Goal: Feedback & Contribution: Contribute content

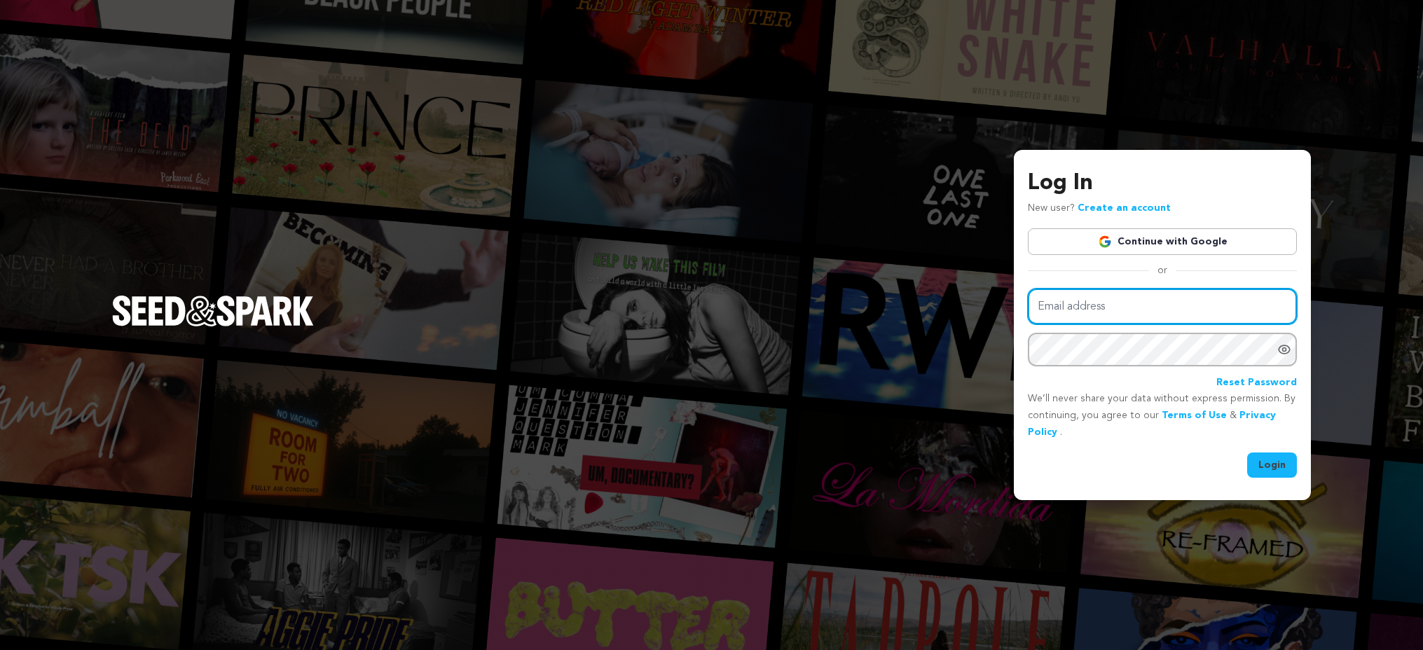
click at [1082, 317] on input "Email address" at bounding box center [1162, 307] width 269 height 36
type input "madisonrhatfield@gmail.com"
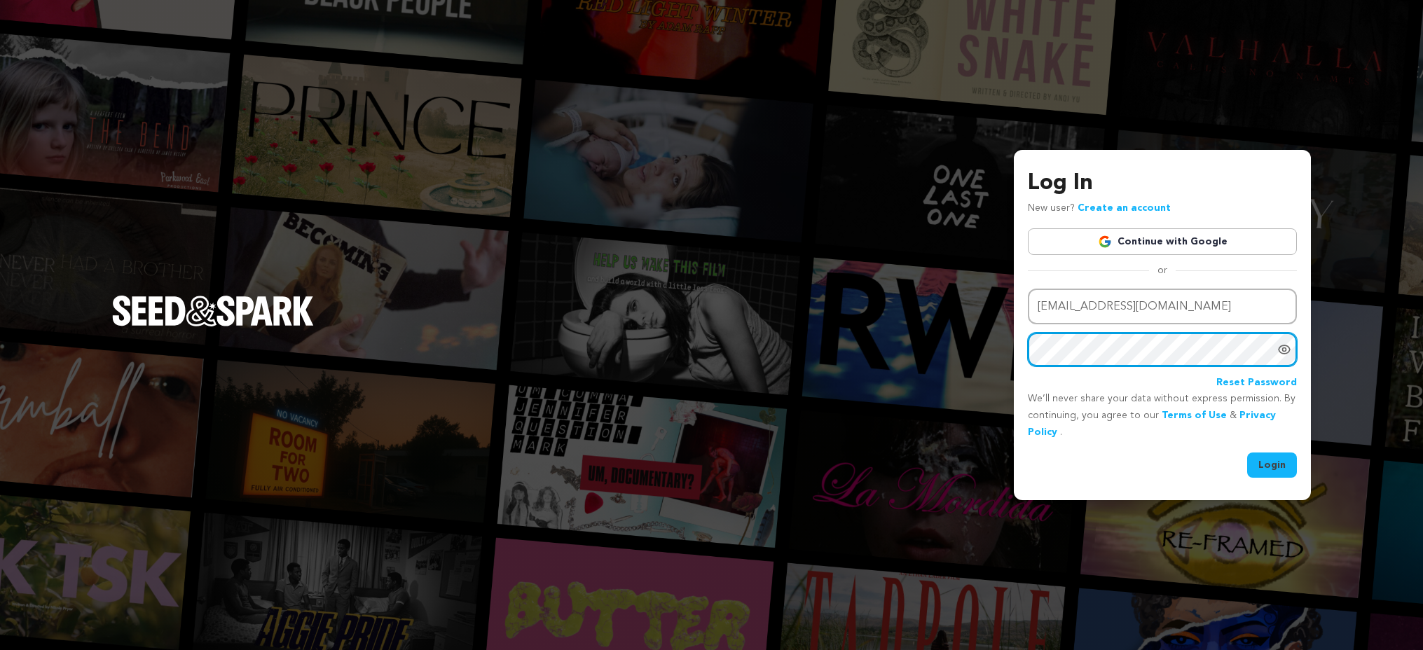
click at [1247, 453] on button "Login" at bounding box center [1272, 465] width 50 height 25
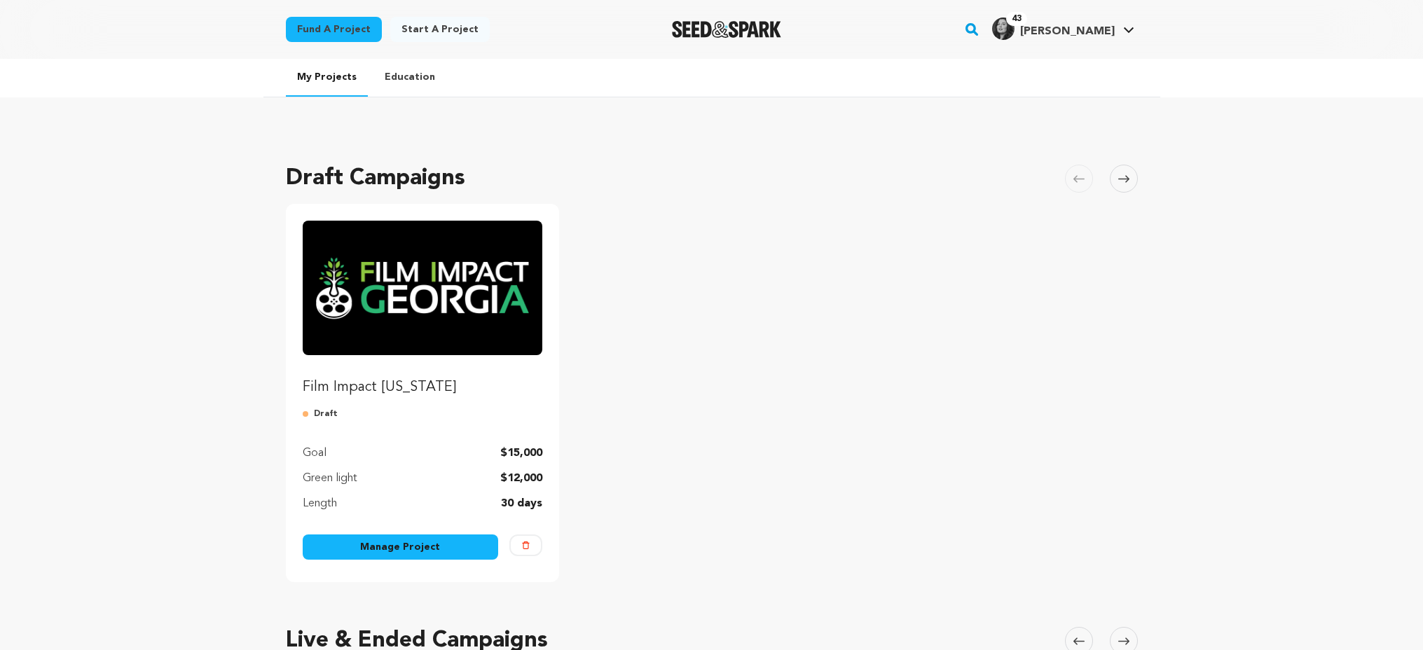
click at [1275, 467] on div "My Projects Education Draft Campaigns [GEOGRAPHIC_DATA] Skip to previous slide …" at bounding box center [711, 623] width 1423 height 1129
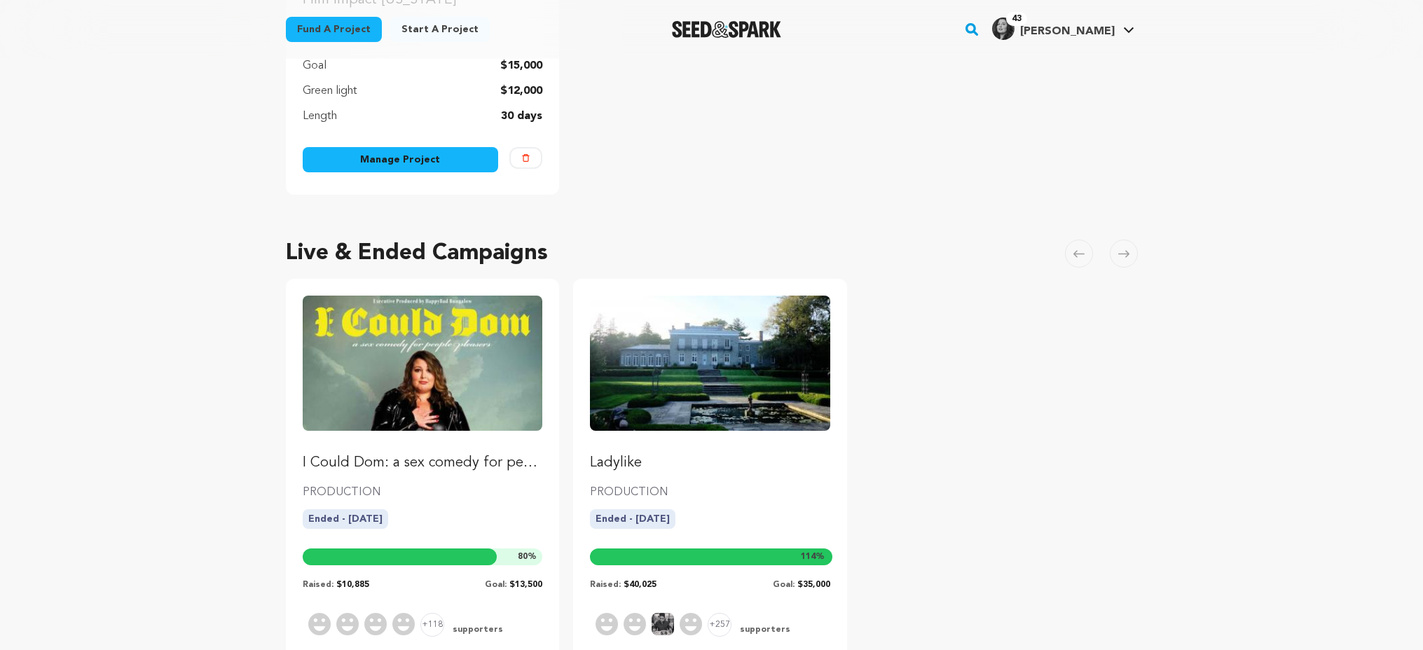
scroll to position [519, 0]
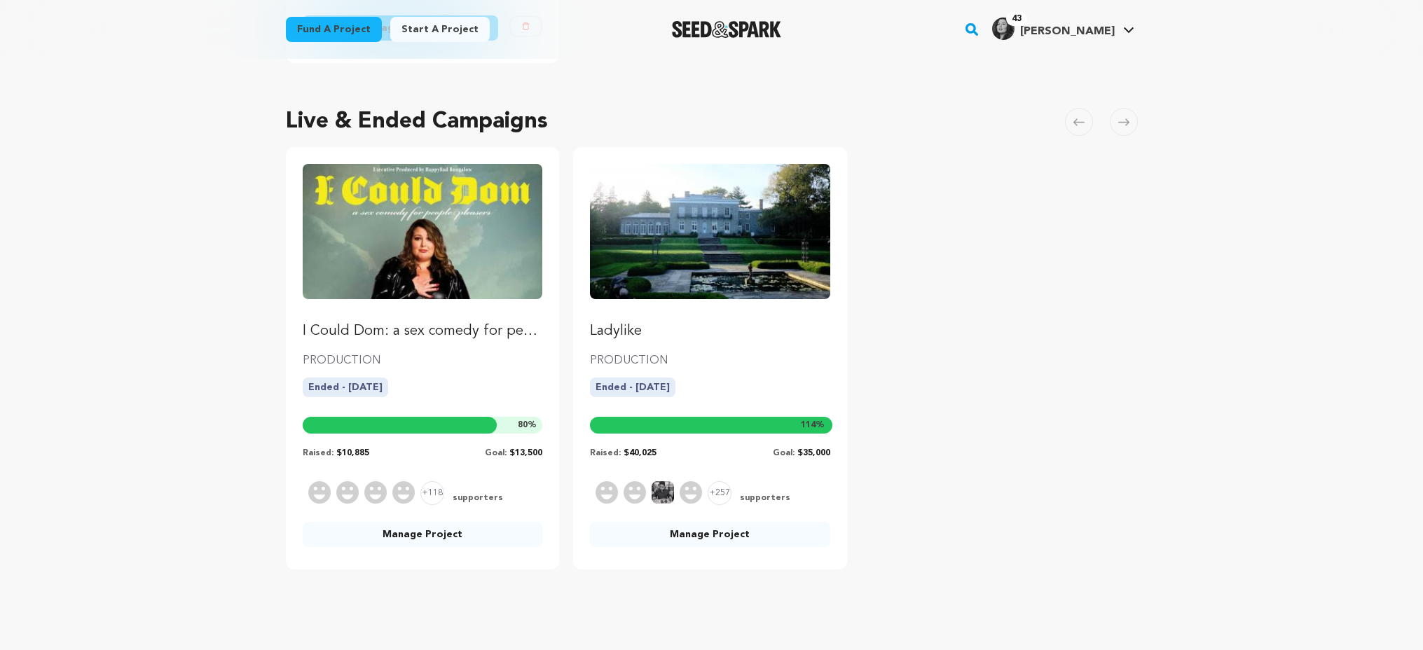
click at [480, 338] on p "I Could Dom: a sex comedy for people-pleasers" at bounding box center [423, 332] width 240 height 20
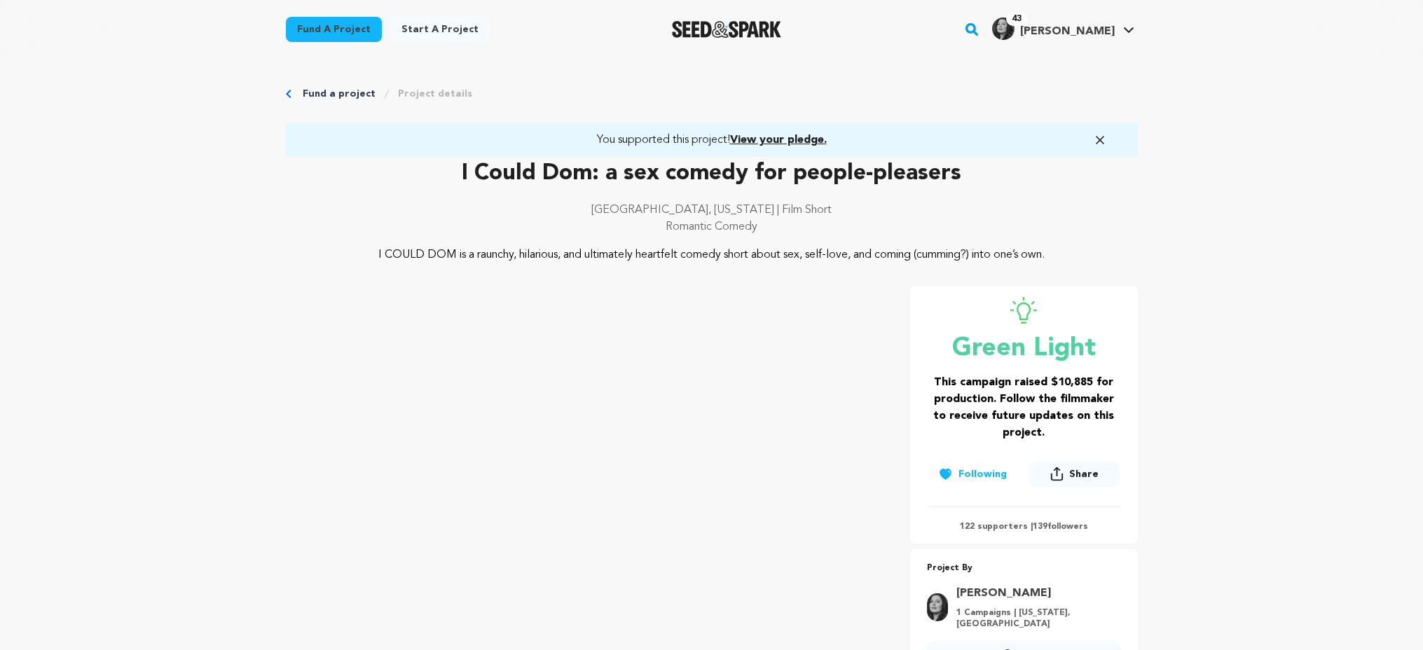
click at [1066, 192] on link "Manage Account" at bounding box center [1086, 185] width 157 height 31
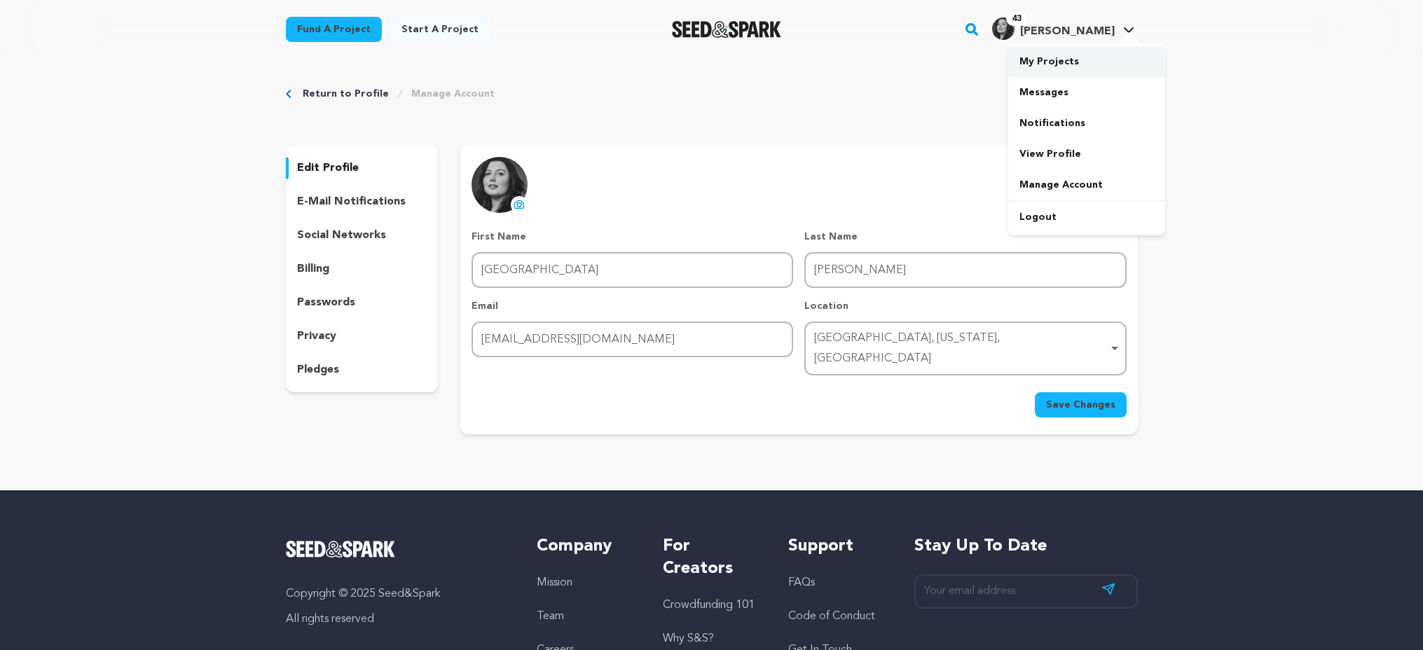
click at [1089, 56] on link "My Projects" at bounding box center [1086, 61] width 157 height 31
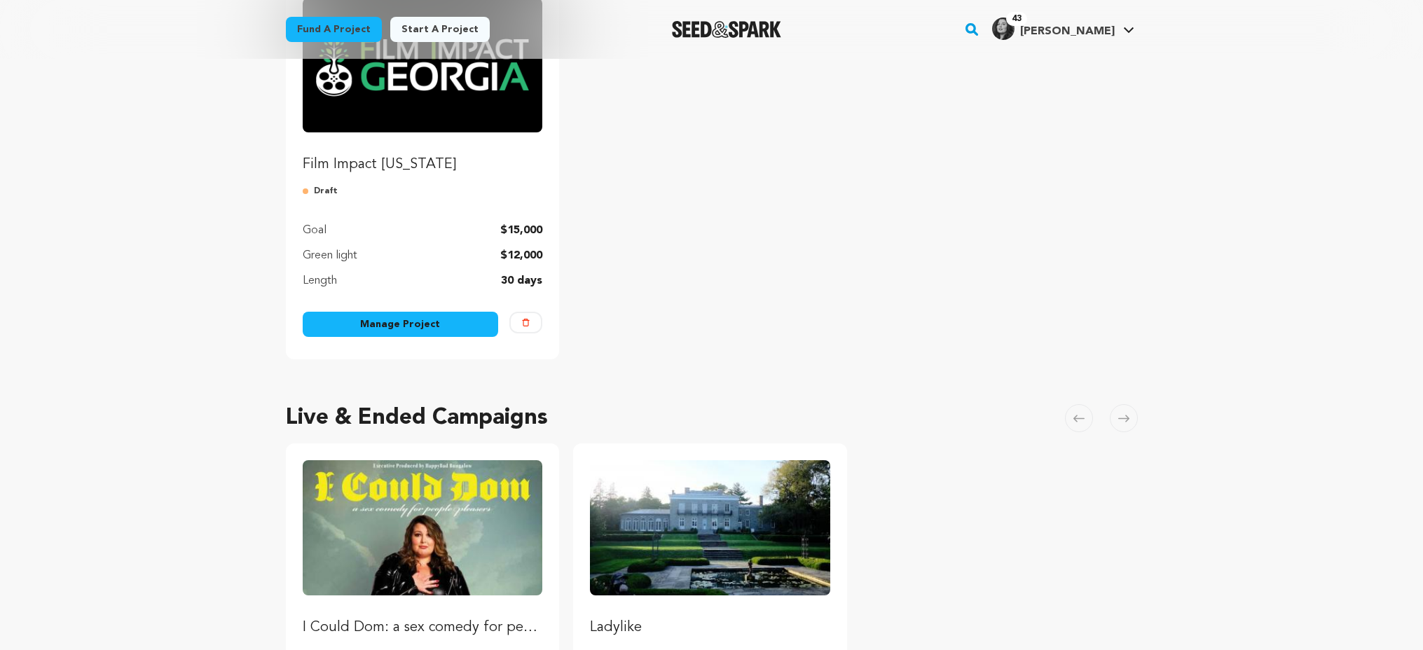
scroll to position [599, 0]
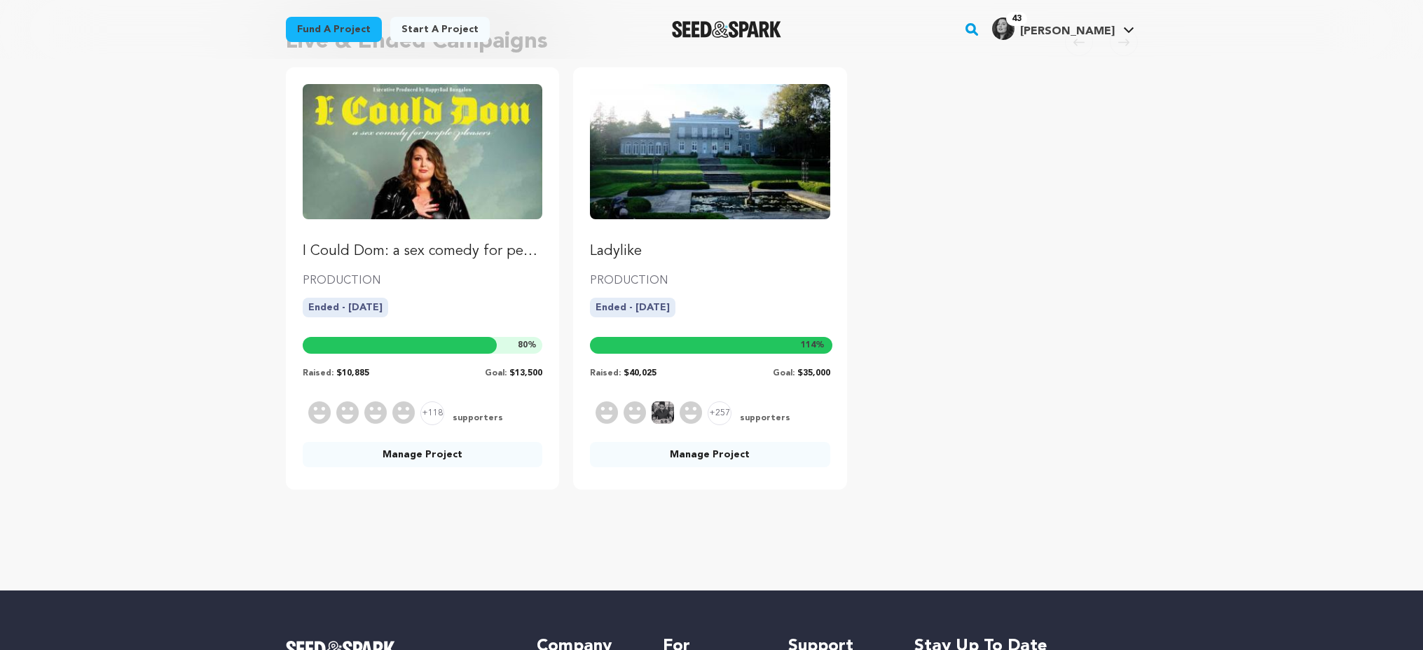
click at [410, 453] on link "Manage Project" at bounding box center [423, 454] width 240 height 25
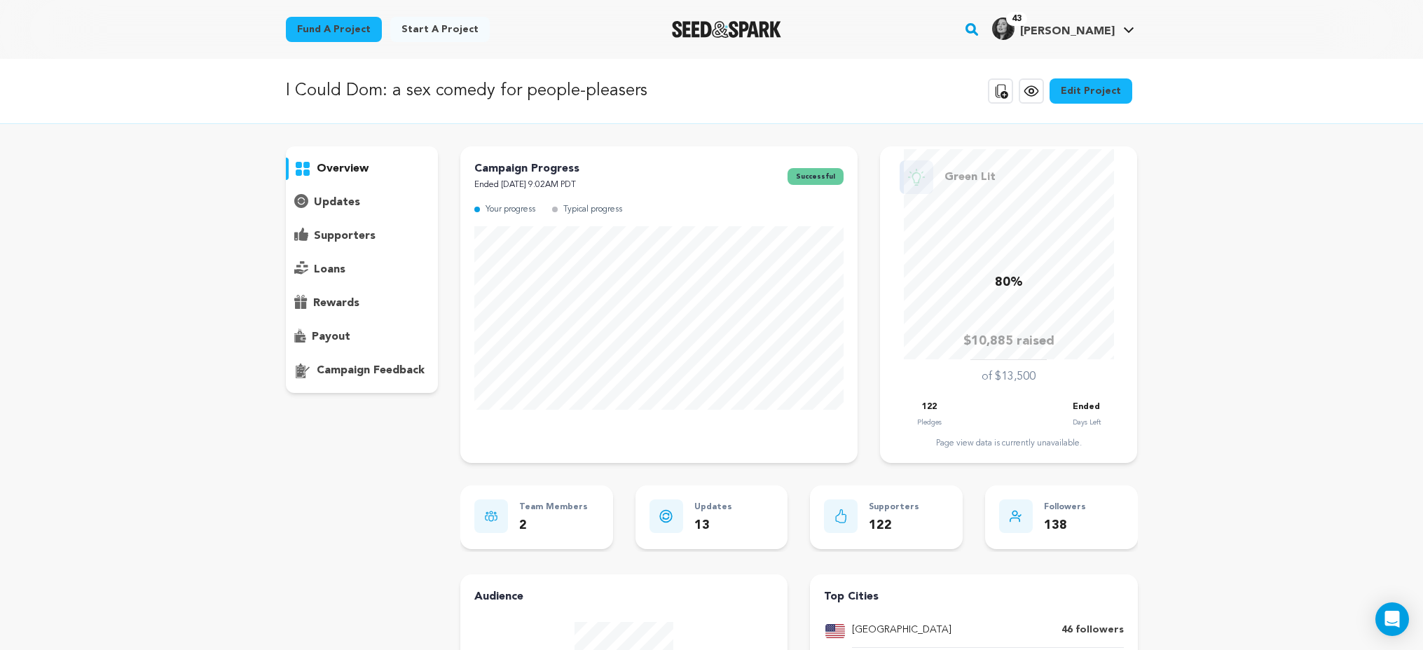
click at [356, 203] on p "updates" at bounding box center [337, 202] width 46 height 17
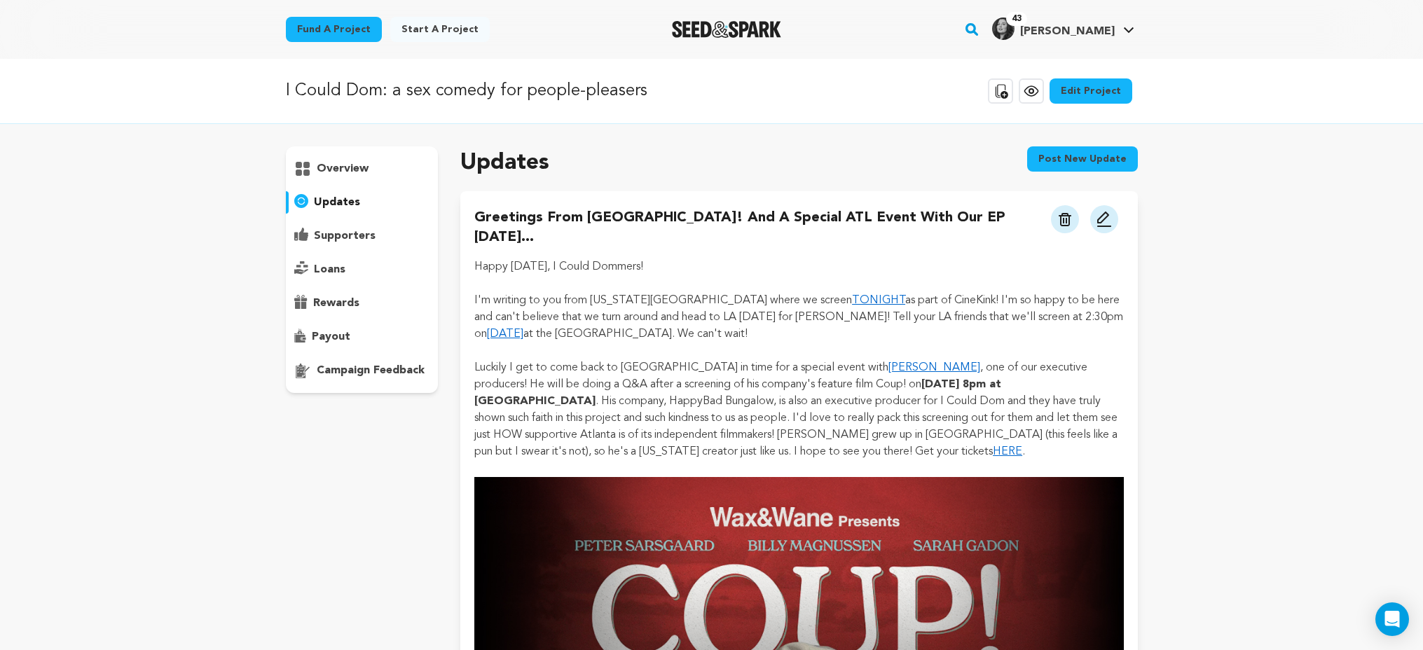
click at [1063, 158] on button "Post new update" at bounding box center [1082, 158] width 111 height 25
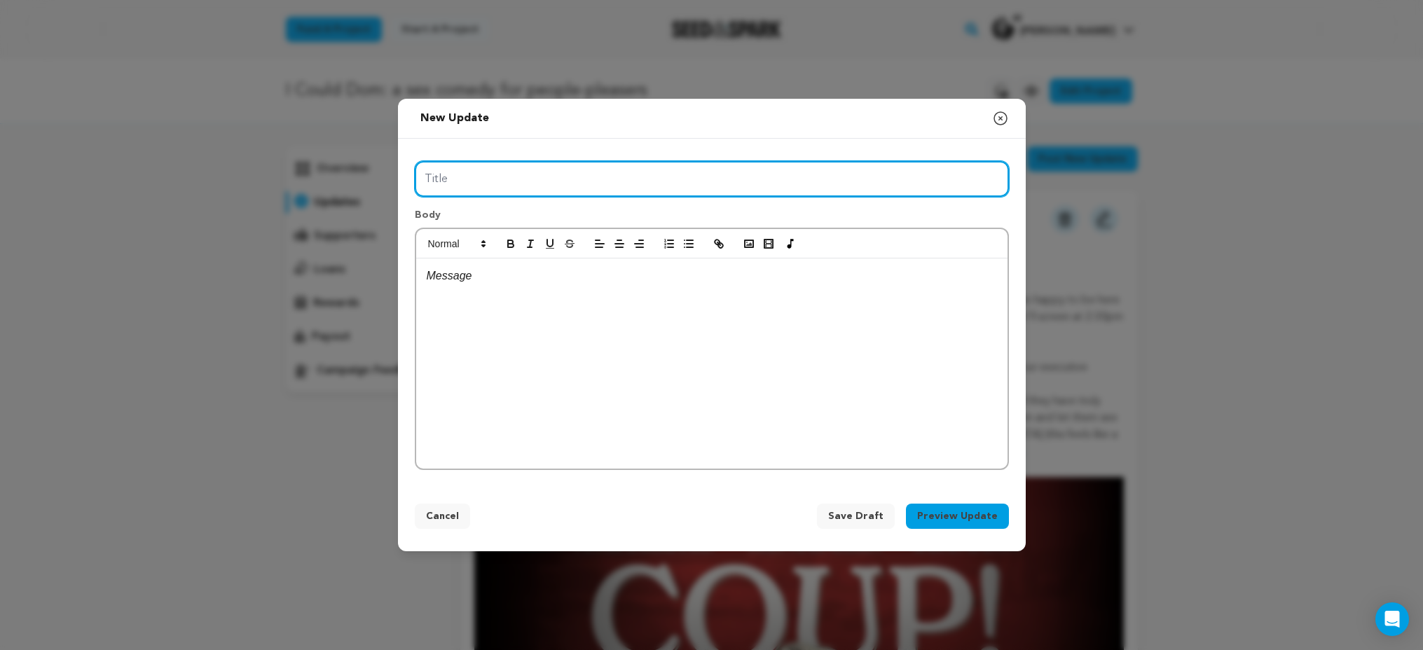
click at [546, 188] on input "Title" at bounding box center [712, 179] width 594 height 36
type input "A trailer, a party, and an ONLINE RELEASE DATE!"
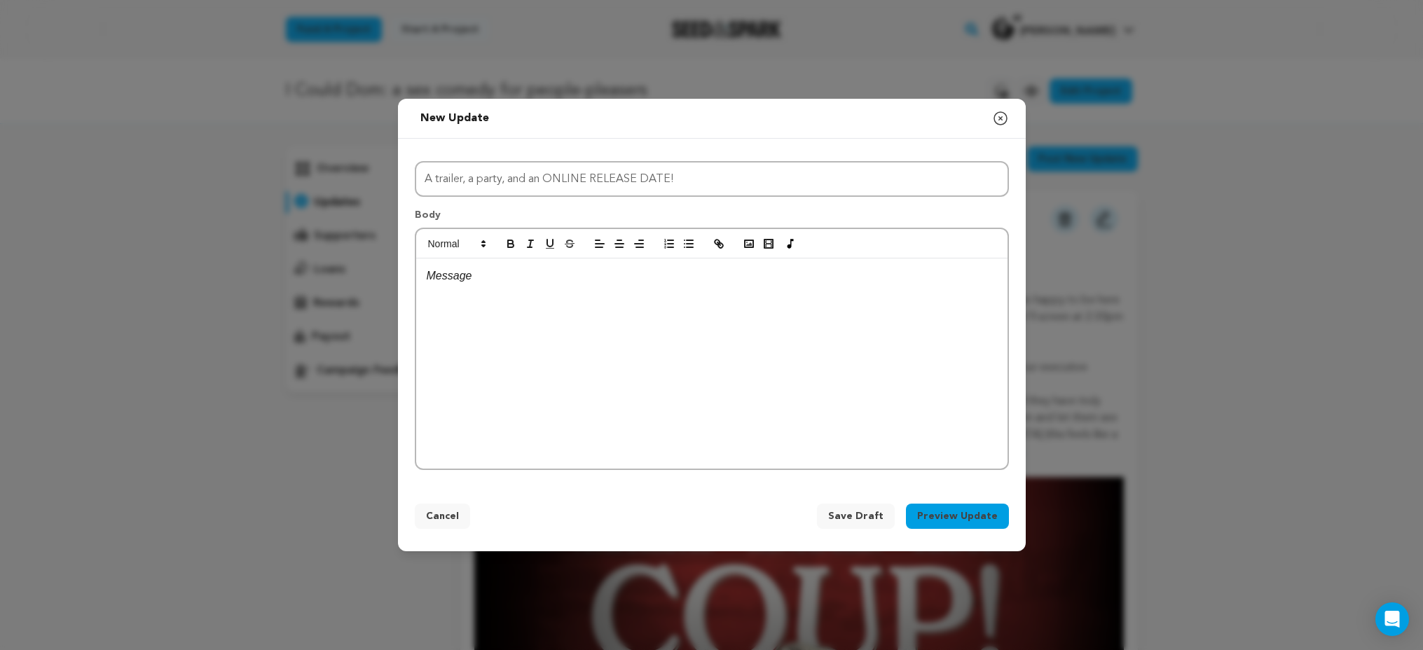
click at [509, 291] on div at bounding box center [711, 363] width 591 height 210
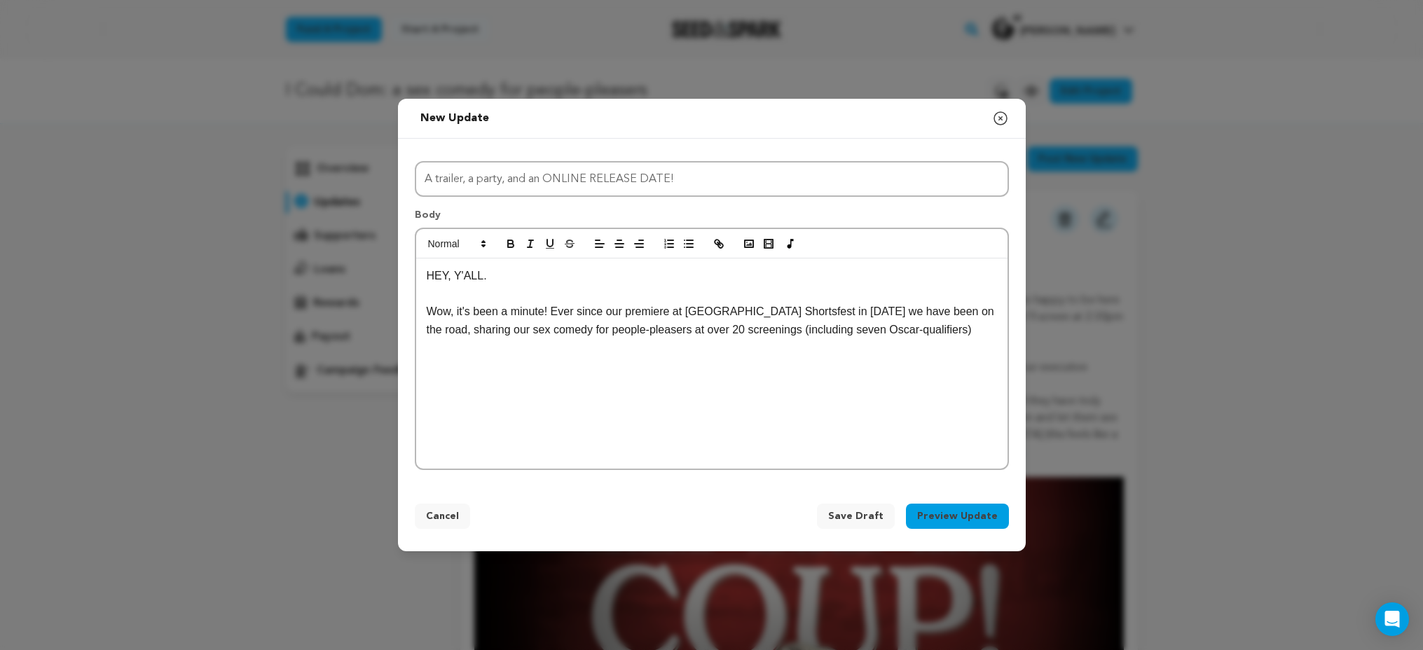
click at [760, 333] on p "Wow, it's been a minute! Ever since our premiere at Aspen Shortsfest in April 2…" at bounding box center [712, 321] width 570 height 36
click at [481, 351] on p "Wow, it's been a minute! Ever since our premiere at Aspen Shortsfest in April 2…" at bounding box center [712, 330] width 570 height 54
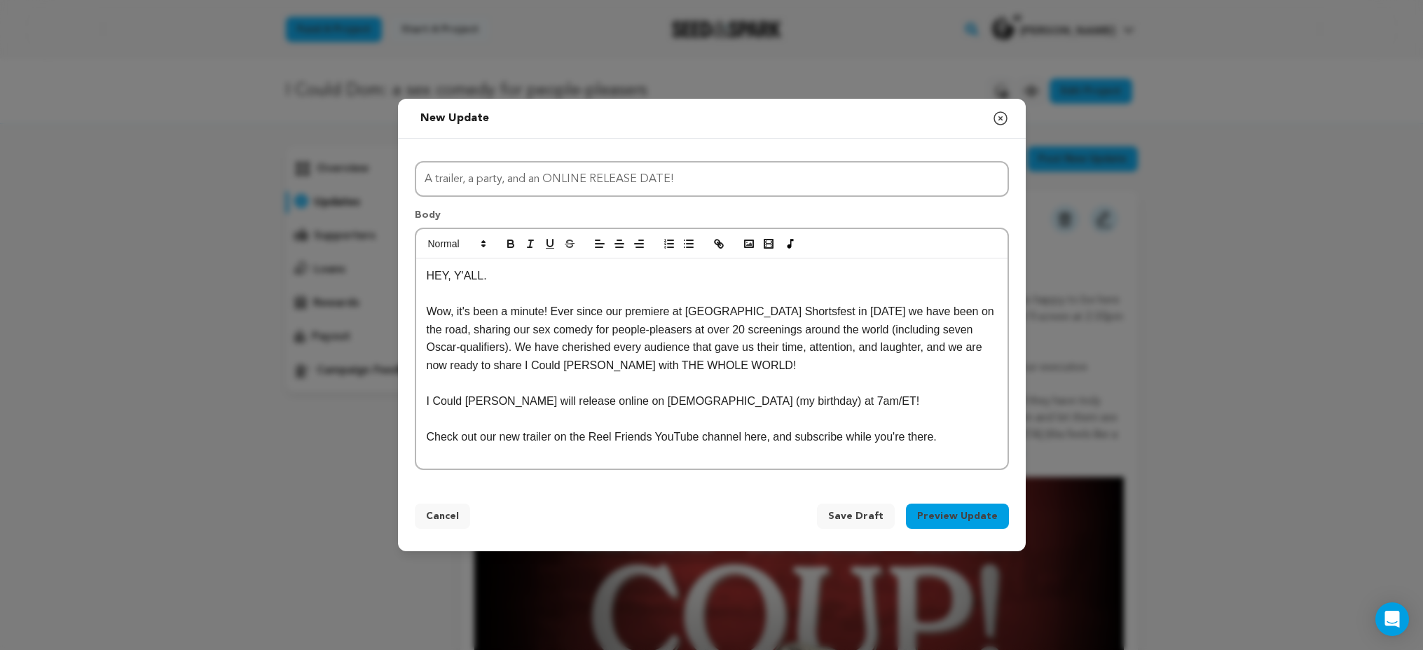
click at [581, 403] on p "I Could Dom will release online on October 5 (my birthday) at 7am/ET!" at bounding box center [712, 401] width 570 height 18
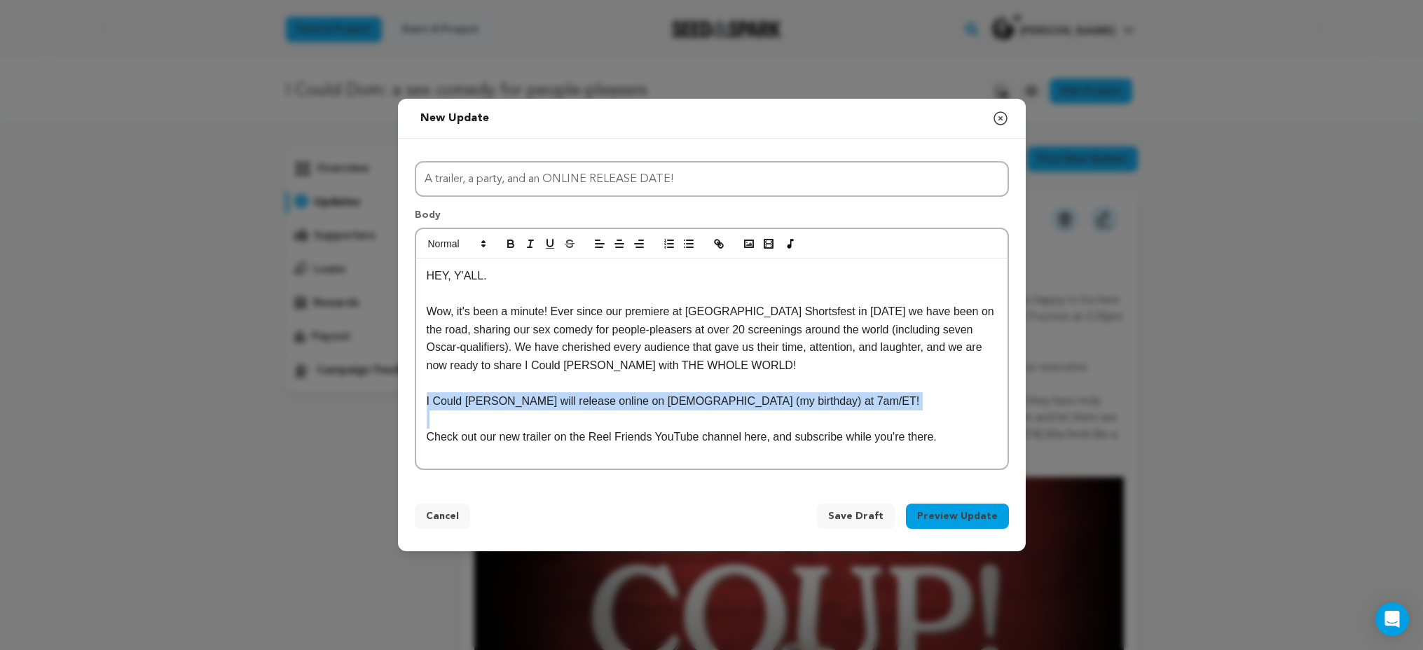
click at [581, 403] on p "I Could Dom will release online on October 5 (my birthday) at 7am/ET!" at bounding box center [712, 401] width 570 height 18
click at [509, 242] on icon "button" at bounding box center [510, 243] width 13 height 13
click at [854, 406] on p "I Could Dom will release online on October 5 (my birthday) at 7am/ET!" at bounding box center [712, 401] width 570 height 18
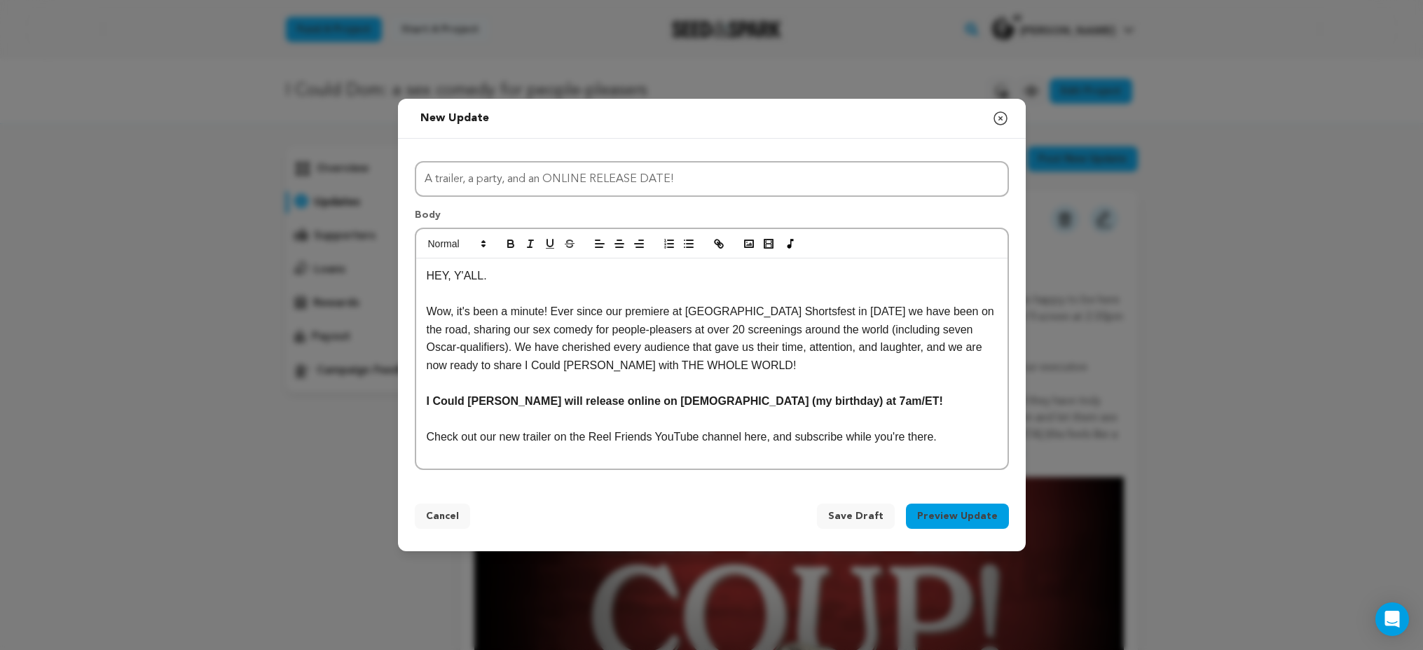
click at [979, 313] on p "Wow, it's been a minute! Ever since our premiere at Aspen Shortsfest in April 2…" at bounding box center [712, 338] width 570 height 71
drag, startPoint x: 702, startPoint y: 364, endPoint x: 592, endPoint y: 362, distance: 110.0
click at [592, 362] on p "Wow, it's been a minute! Ever since our premiere at Aspen Shortsfest in April 2…" at bounding box center [712, 338] width 570 height 71
click at [751, 439] on p "Check out our new trailer on the Reel Friends YouTube channel here, and subscri…" at bounding box center [712, 437] width 570 height 18
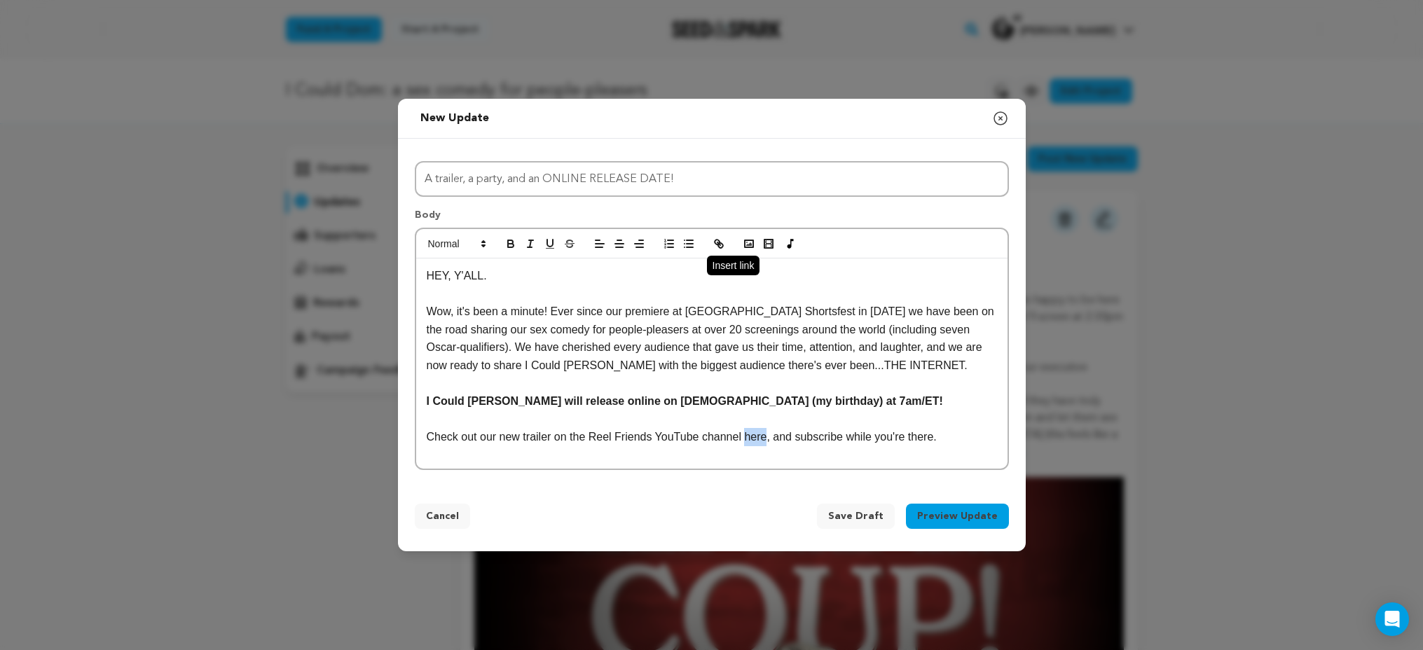
click at [719, 249] on icon "button" at bounding box center [718, 243] width 13 height 13
click at [951, 439] on p "Check out our new trailer on the Reel Friends YouTube channel here , and subscr…" at bounding box center [712, 437] width 570 height 18
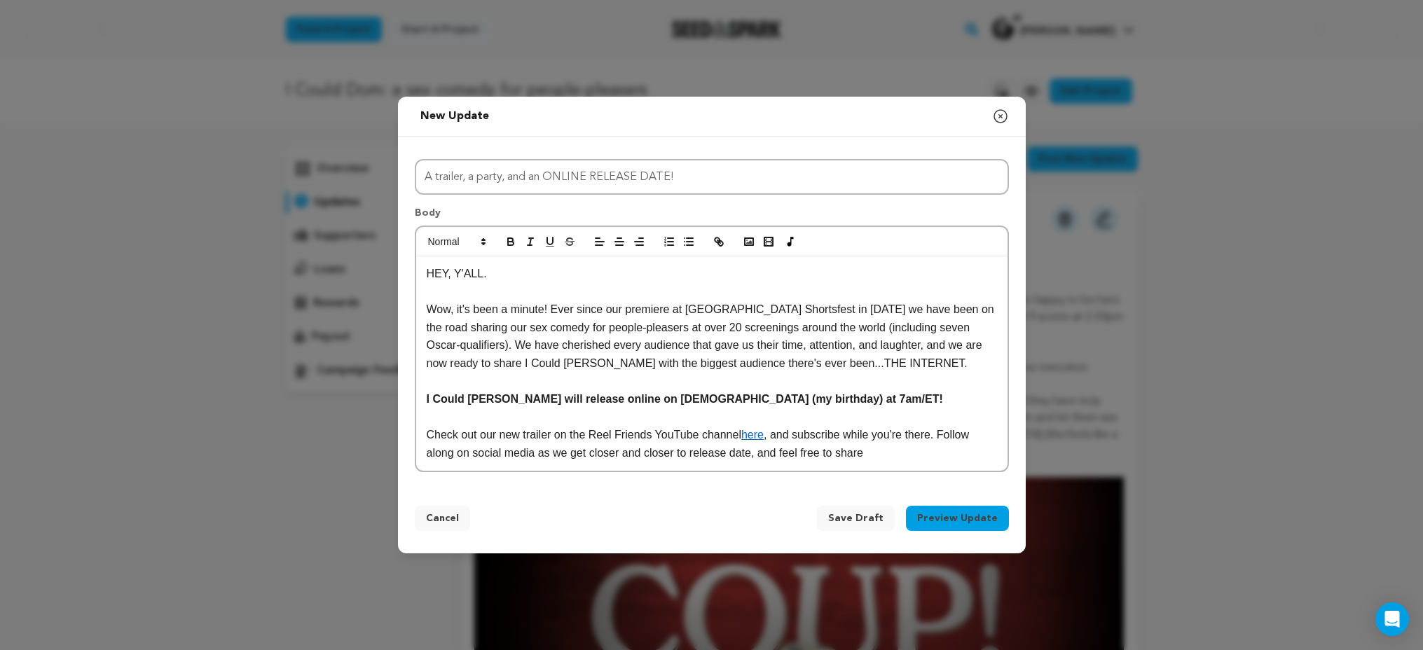
click at [546, 312] on p "Wow, it's been a minute! Ever since our premiere at [GEOGRAPHIC_DATA] Shortsfes…" at bounding box center [712, 336] width 570 height 71
click at [890, 365] on p "Wow, it's been a minute! Ever since our premiere at [GEOGRAPHIC_DATA] Shortsfes…" at bounding box center [712, 336] width 570 height 71
click at [829, 409] on p at bounding box center [712, 417] width 570 height 18
click at [813, 394] on p "I Could Dom will release online on October 5 (my birthday) at 7am/ET!" at bounding box center [712, 399] width 570 height 18
click at [888, 454] on p "Check out our new trailer on the Reel Friends YouTube channel here , and subscr…" at bounding box center [712, 444] width 570 height 36
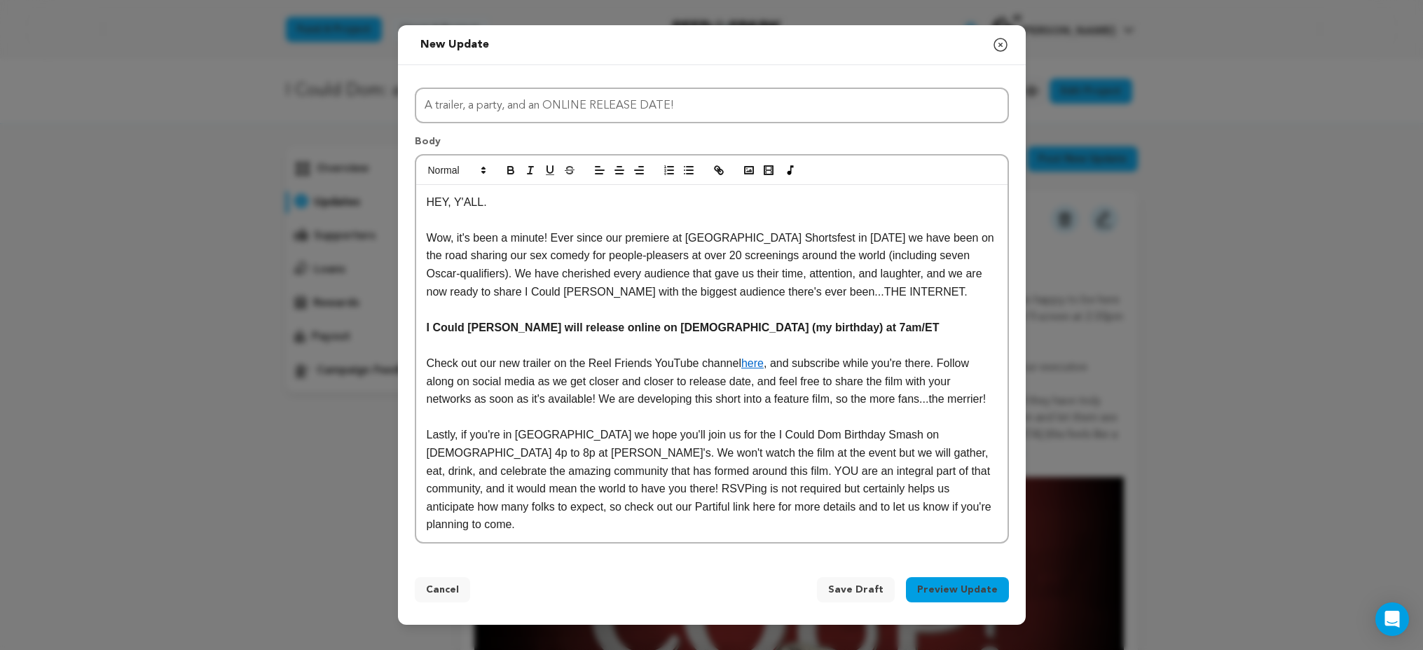
click at [572, 519] on p "Lastly, if you're in Atlanta we hope you'll join us for the I Could Dom Birthda…" at bounding box center [712, 480] width 570 height 108
click at [715, 176] on icon "button" at bounding box center [718, 170] width 13 height 13
click at [482, 465] on p "Lastly, if you're in Atlanta we hope you'll join us for the I Could Dom Birthda…" at bounding box center [712, 480] width 570 height 108
click at [944, 375] on p "Check out our new trailer on the Reel Friends YouTube channel here , and subscr…" at bounding box center [712, 381] width 570 height 54
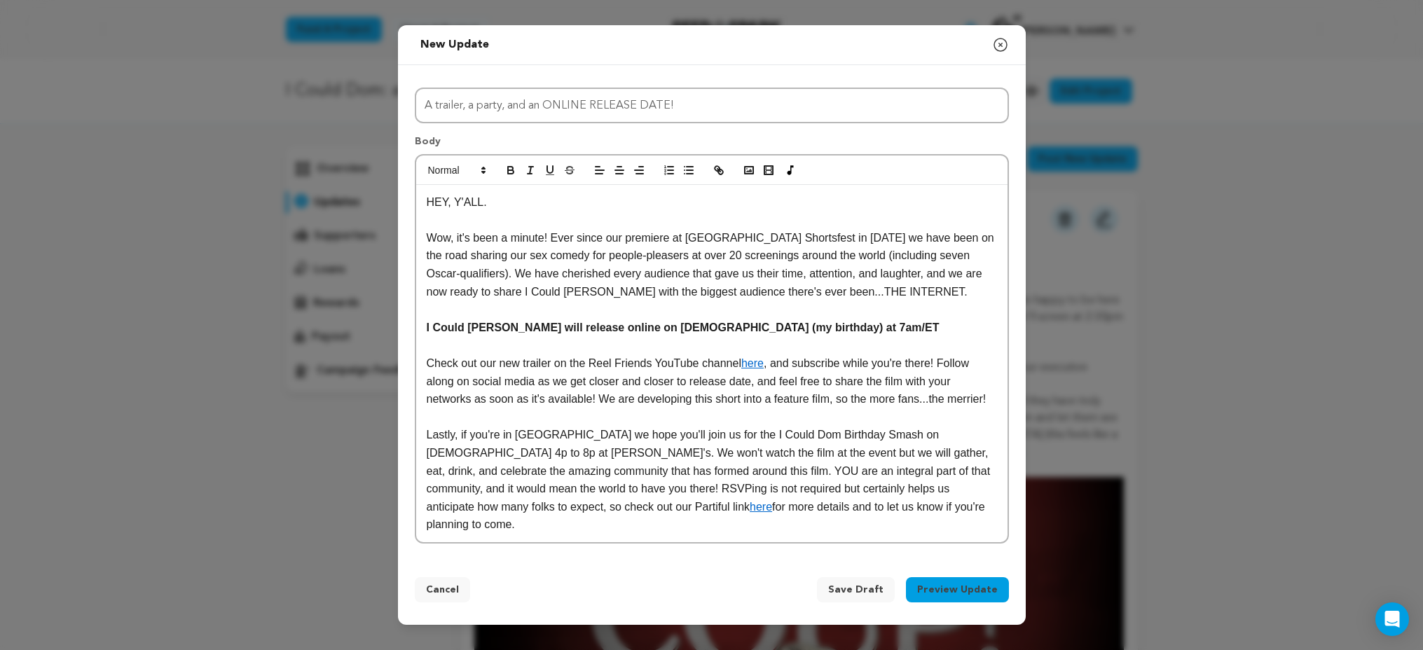
click at [595, 408] on p "Check out our new trailer on the Reel Friends YouTube channel here , and subscr…" at bounding box center [712, 381] width 570 height 54
click at [841, 408] on p "Check out our new trailer on the Reel Friends YouTube channel here , and subscr…" at bounding box center [712, 381] width 570 height 54
click at [932, 408] on p "Check out our new trailer on the Reel Friends YouTube channel here , and subscr…" at bounding box center [712, 381] width 570 height 54
click at [934, 521] on p "Lastly, if you're in Atlanta we hope you'll join us for the I Could Dom Birthda…" at bounding box center [712, 480] width 570 height 108
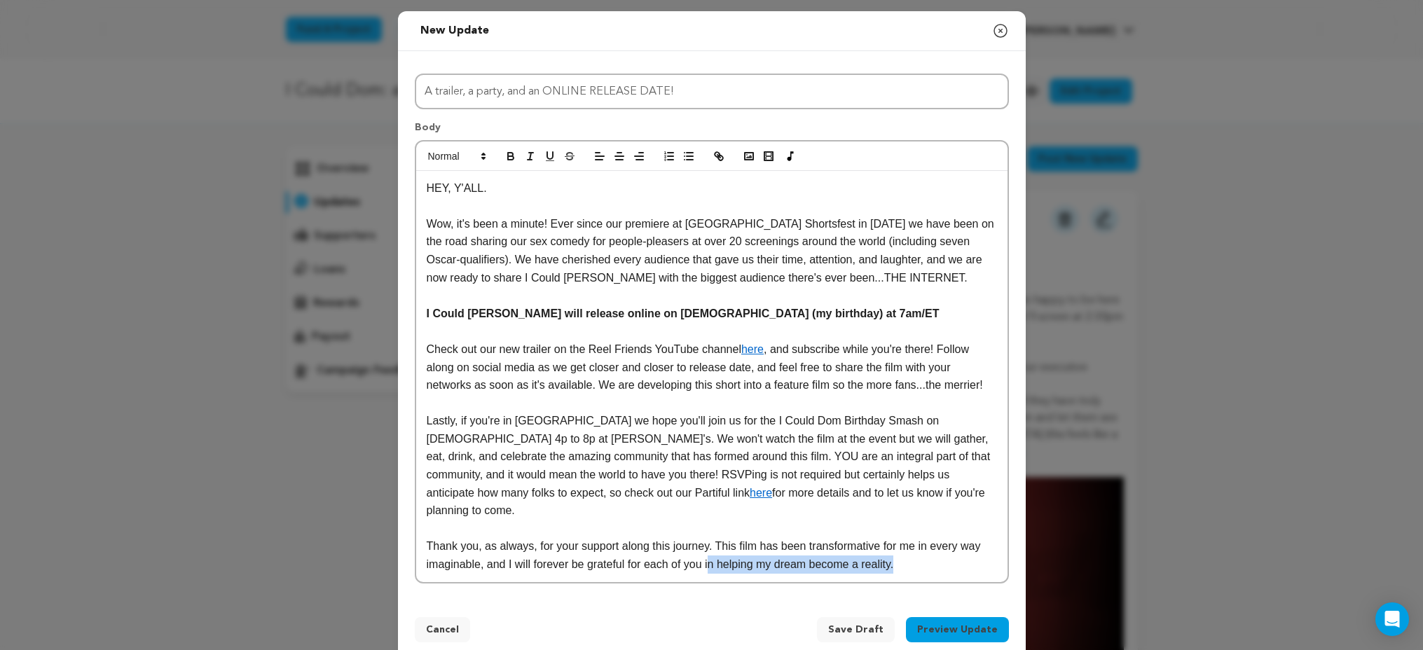
drag, startPoint x: 909, startPoint y: 548, endPoint x: 714, endPoint y: 541, distance: 195.5
click at [713, 541] on p "Thank you, as always, for your support along this journey. This film has been t…" at bounding box center [712, 555] width 570 height 36
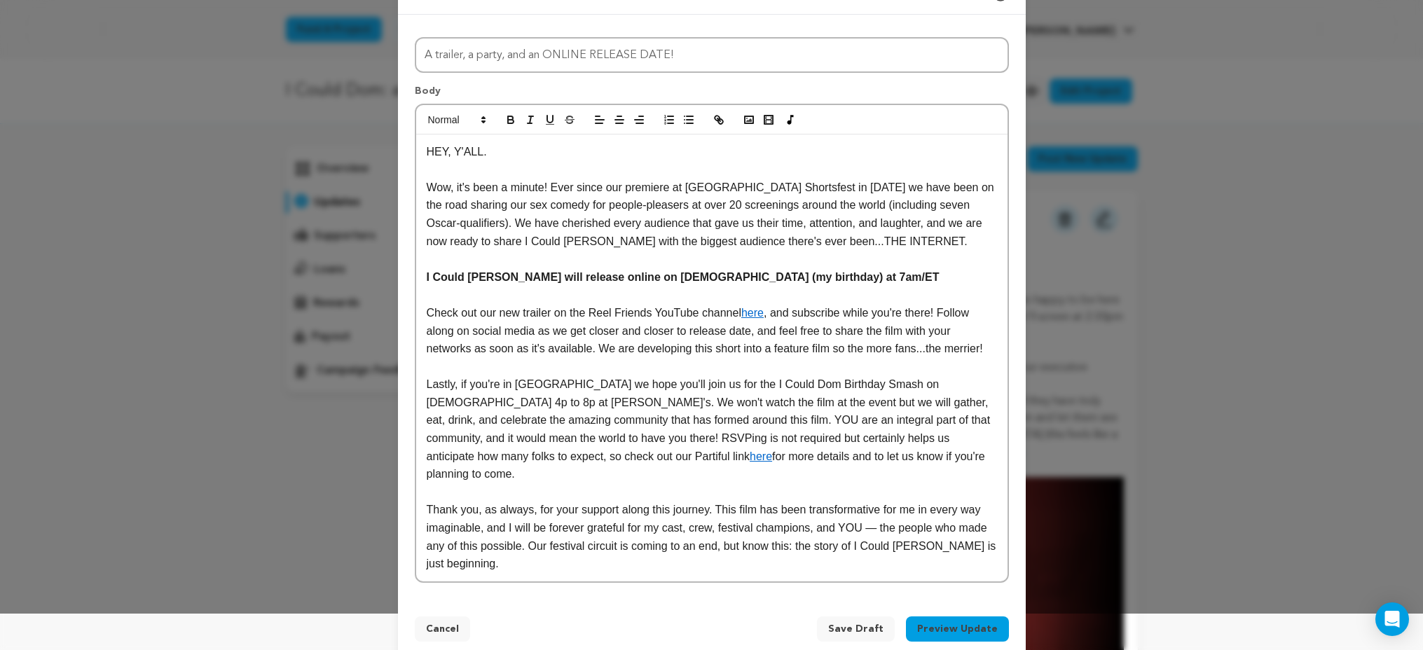
scroll to position [41, 0]
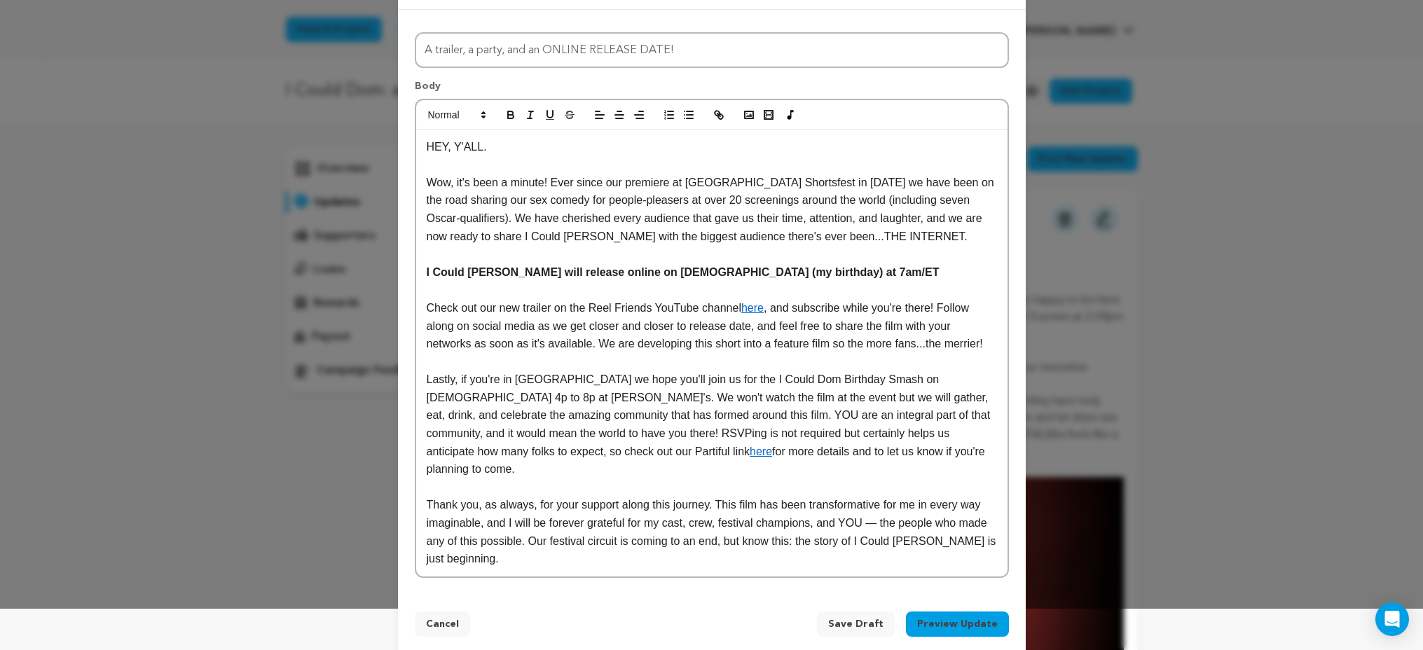
click at [635, 502] on p "Thank you, as always, for your support along this journey. This film has been t…" at bounding box center [712, 531] width 570 height 71
click at [818, 507] on p "Thank you, as always, for your support along this journey. This film has been t…" at bounding box center [712, 531] width 570 height 71
click at [492, 530] on p "Thank you, as always, for your support along this journey. This film has been t…" at bounding box center [712, 531] width 570 height 71
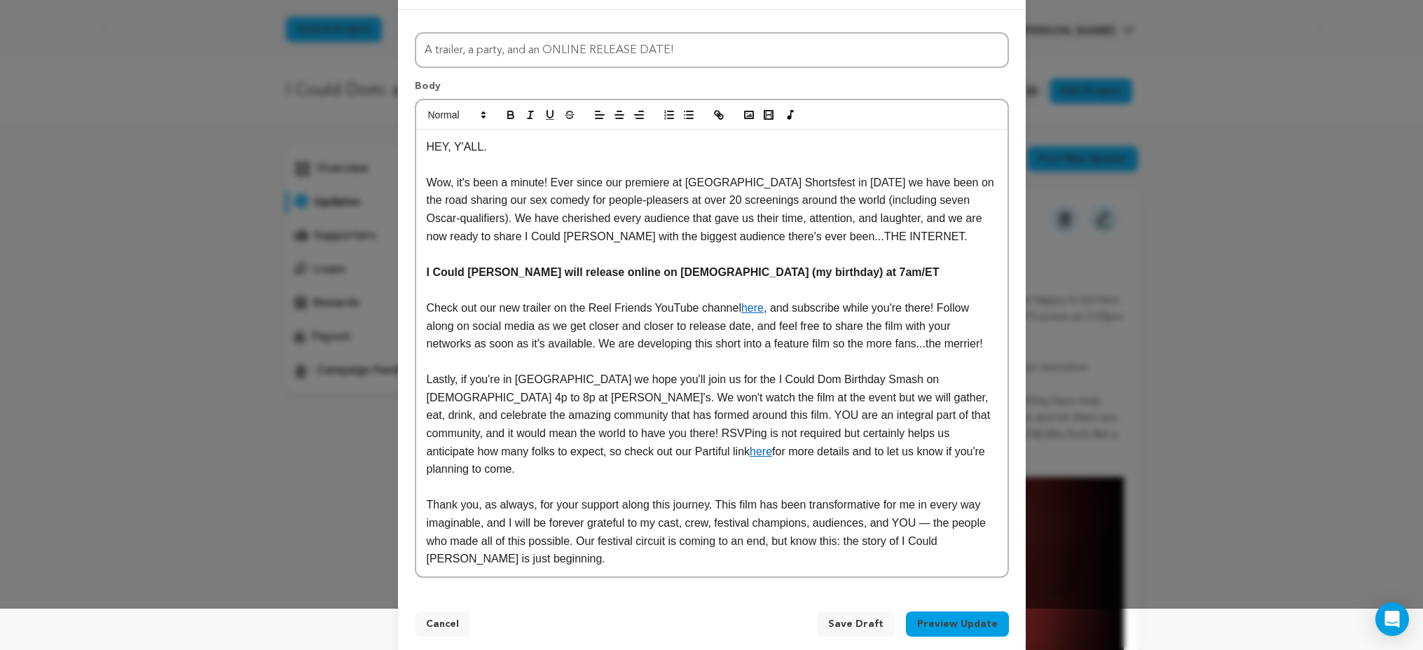
click at [512, 544] on p "Thank you, as always, for your support along this journey. This film has been t…" at bounding box center [712, 531] width 570 height 71
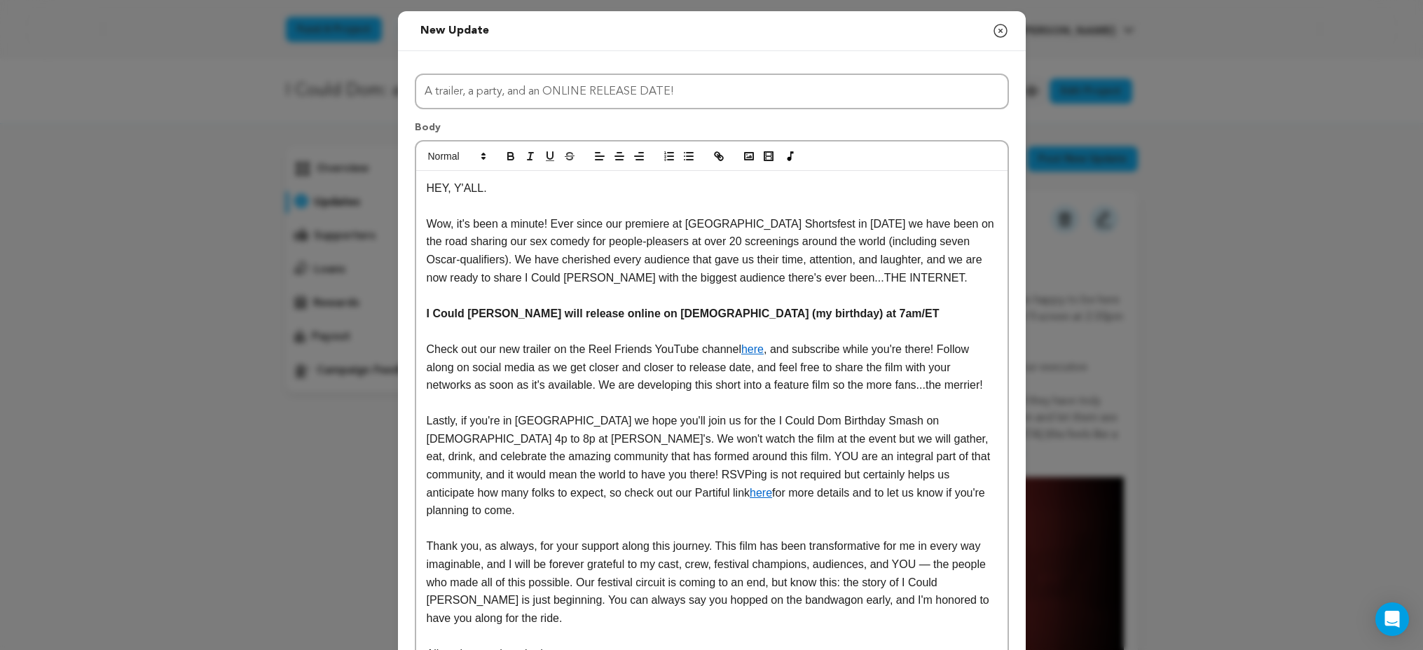
scroll to position [131, 0]
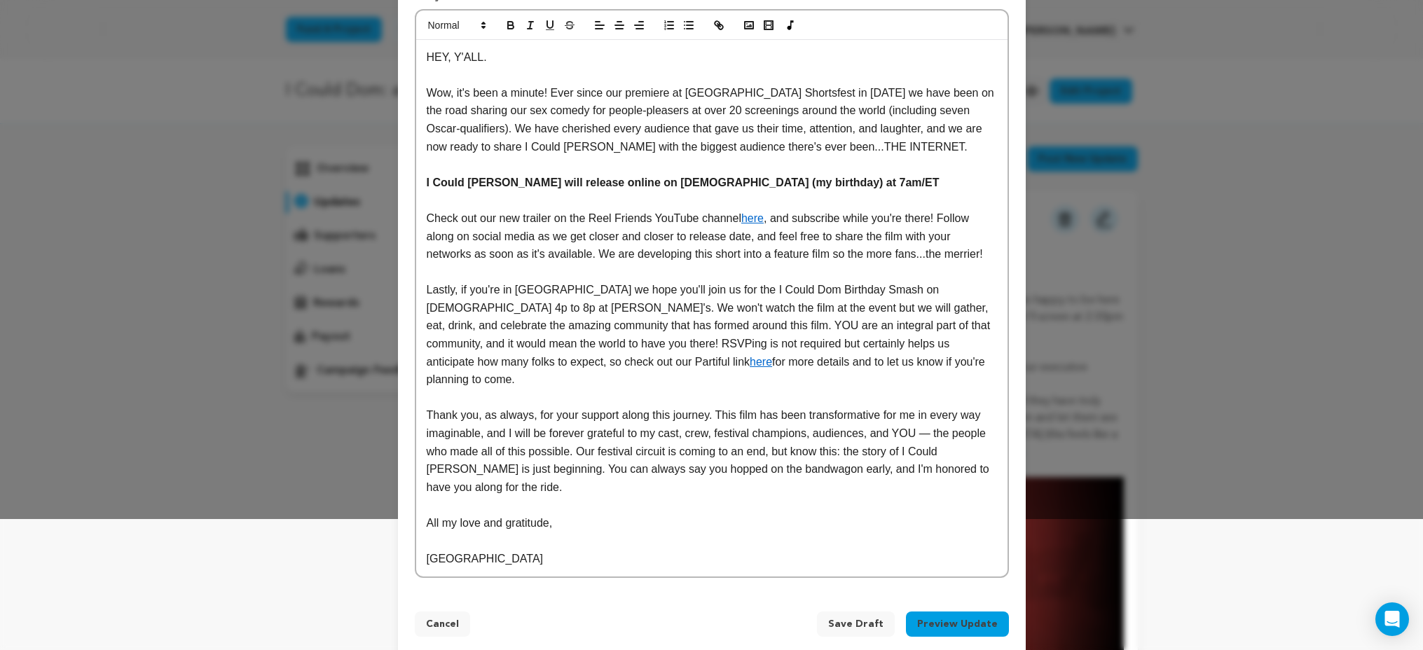
click at [975, 612] on button "Preview Update" at bounding box center [957, 624] width 103 height 25
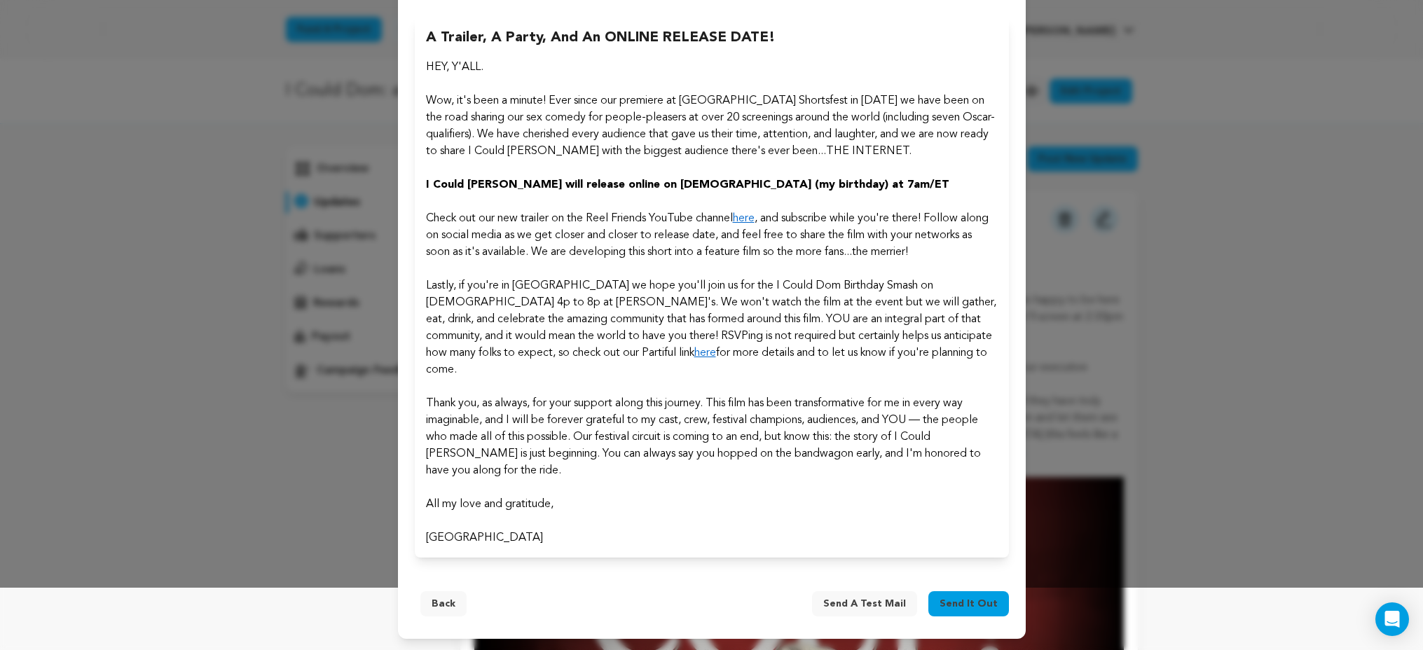
scroll to position [44, 0]
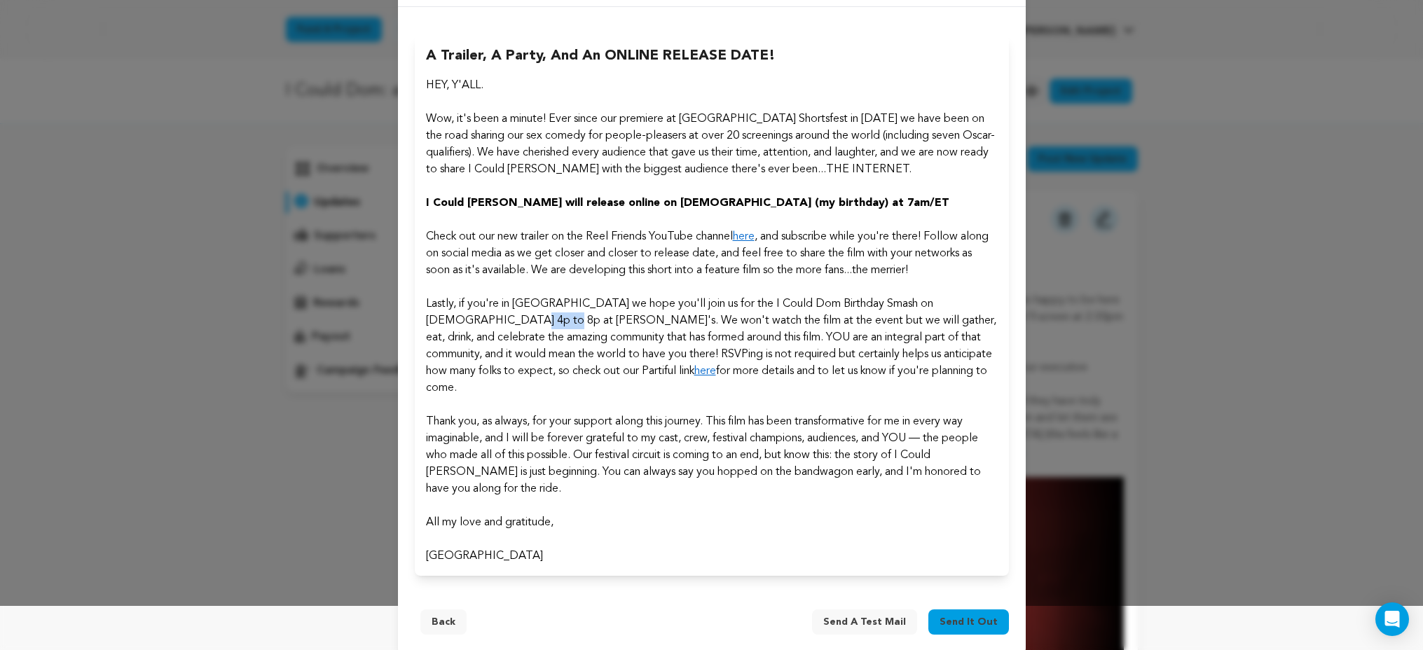
drag, startPoint x: 439, startPoint y: 317, endPoint x: 481, endPoint y: 319, distance: 41.4
click at [481, 319] on p "Lastly, if you're in Atlanta we hope you'll join us for the I Could Dom Birthda…" at bounding box center [712, 346] width 572 height 101
click at [449, 609] on button "Back" at bounding box center [443, 621] width 46 height 25
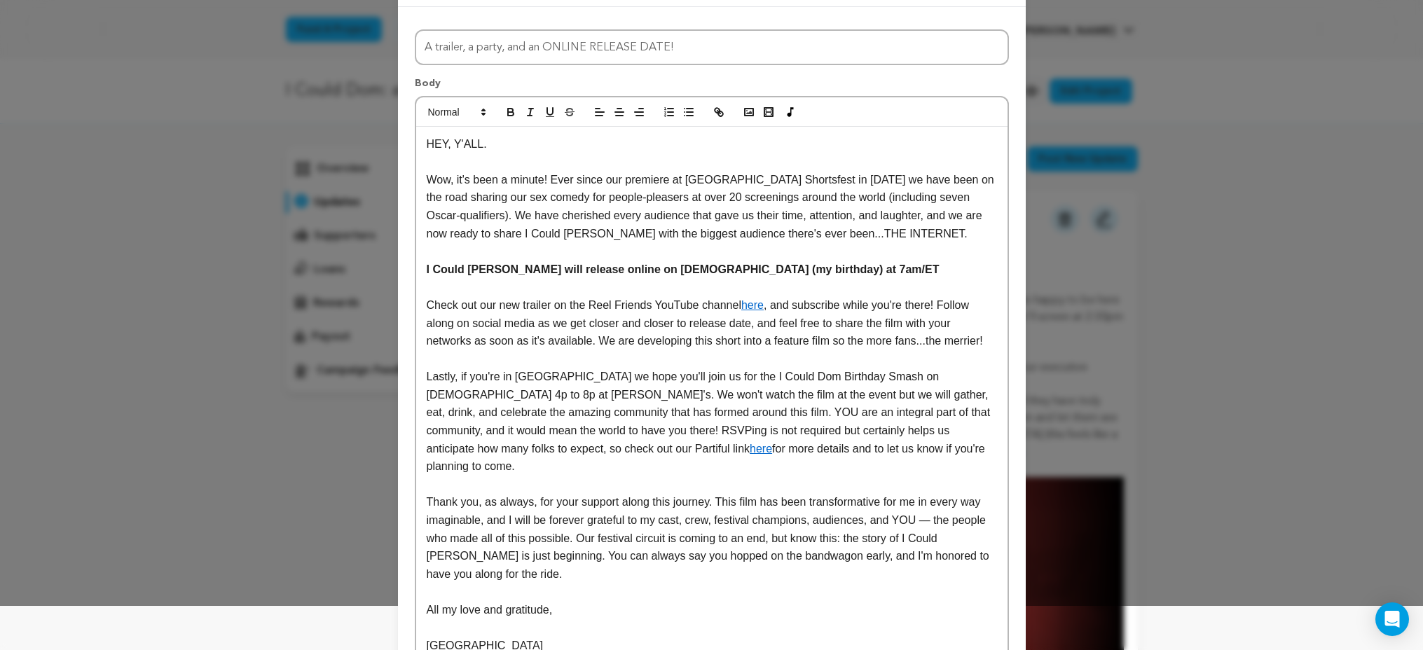
click at [447, 395] on p "Lastly, if you're in Atlanta we hope you'll join us for the I Could Dom Birthda…" at bounding box center [712, 422] width 570 height 108
click at [719, 116] on button "button" at bounding box center [719, 112] width 20 height 17
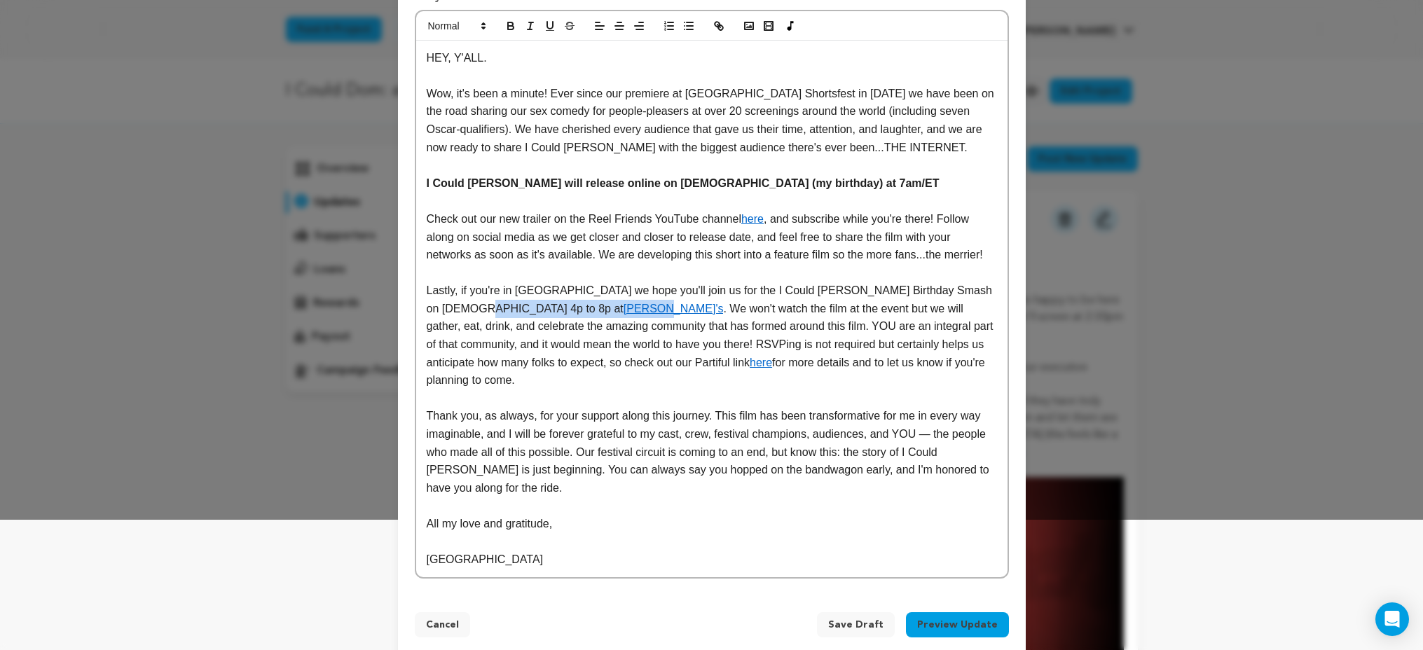
scroll to position [131, 0]
click at [927, 329] on p "Lastly, if you're in Atlanta we hope you'll join us for the I Could Dom Birthda…" at bounding box center [712, 335] width 570 height 108
drag, startPoint x: 474, startPoint y: 237, endPoint x: 534, endPoint y: 234, distance: 61.0
click at [534, 234] on p "Check out our new trailer on the Reel Friends YouTube channel here , and subscr…" at bounding box center [712, 236] width 570 height 54
click at [787, 330] on p "Lastly, if you're in Atlanta we hope you'll join us for the I Could Dom Birthda…" at bounding box center [712, 335] width 570 height 108
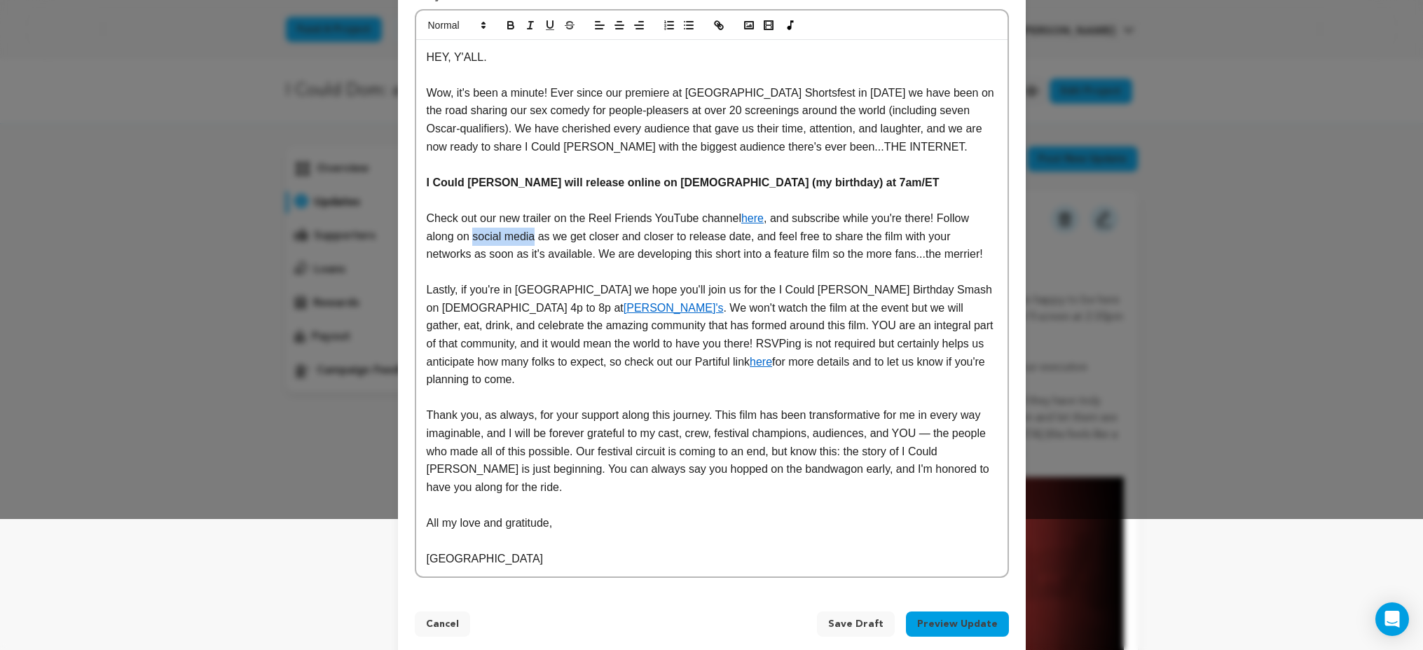
drag, startPoint x: 472, startPoint y: 235, endPoint x: 535, endPoint y: 235, distance: 63.0
click at [535, 235] on p "Check out our new trailer on the Reel Friends YouTube channel here , and subscr…" at bounding box center [712, 236] width 570 height 54
click at [715, 27] on icon "button" at bounding box center [718, 25] width 13 height 13
click at [623, 305] on link "[PERSON_NAME]'s" at bounding box center [673, 308] width 100 height 12
click at [599, 331] on link at bounding box center [582, 334] width 33 height 11
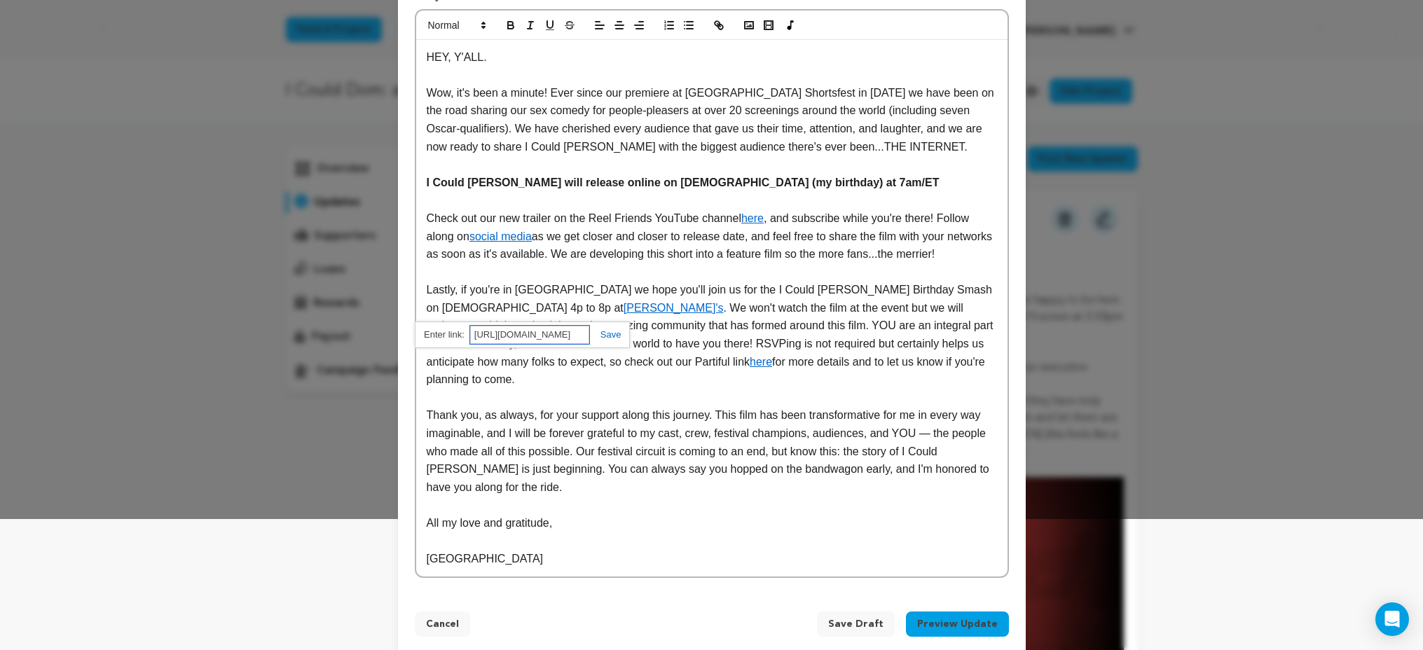
paste input "text"
type input "https://www.instagram.com/sammysatl"
click at [612, 333] on link at bounding box center [605, 334] width 32 height 11
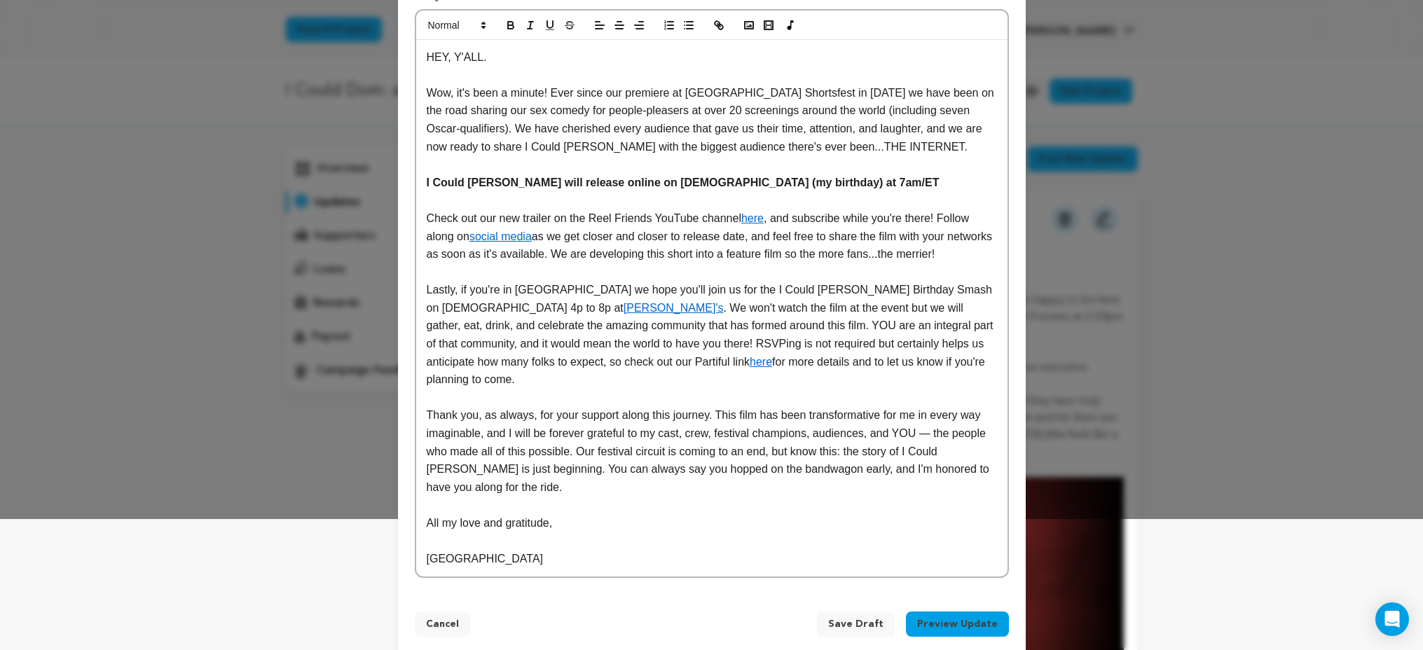
click at [623, 309] on link "[PERSON_NAME]'s" at bounding box center [673, 308] width 100 height 12
click at [544, 333] on link "https://www.instagram.com/sammysatl" at bounding box center [518, 335] width 96 height 18
click at [694, 277] on p at bounding box center [712, 272] width 570 height 18
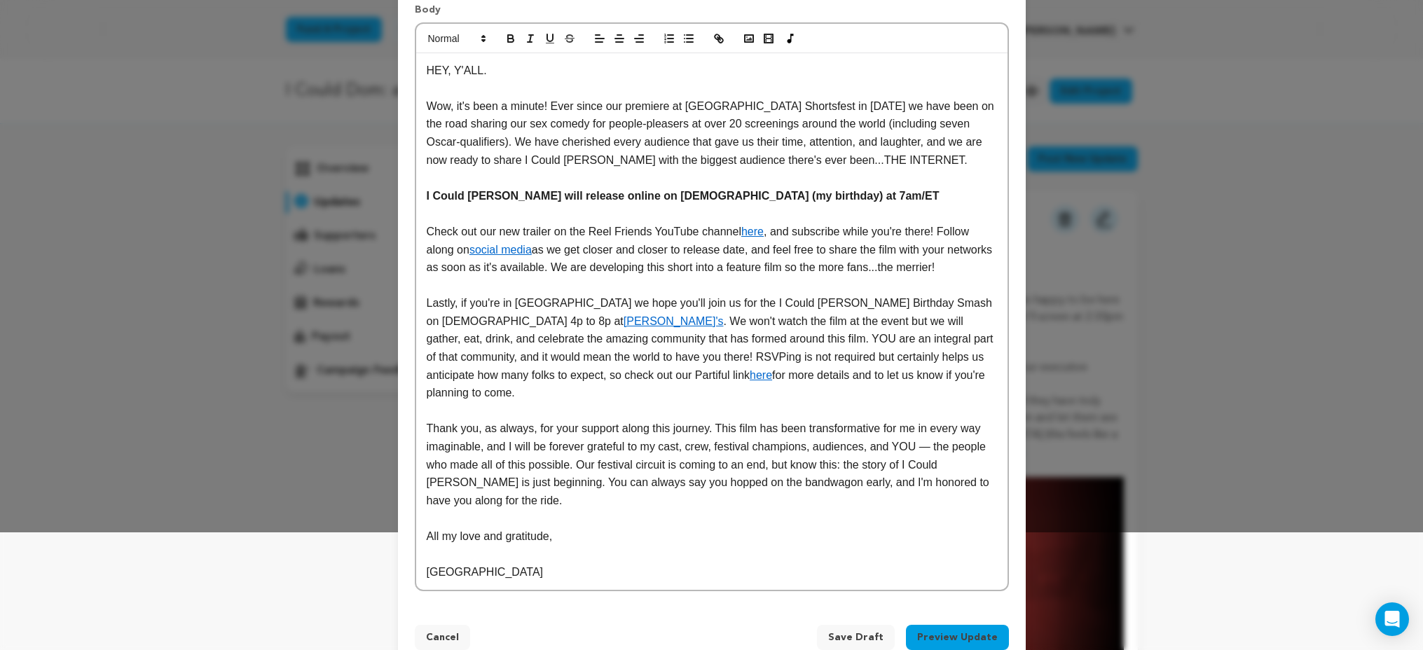
scroll to position [111, 0]
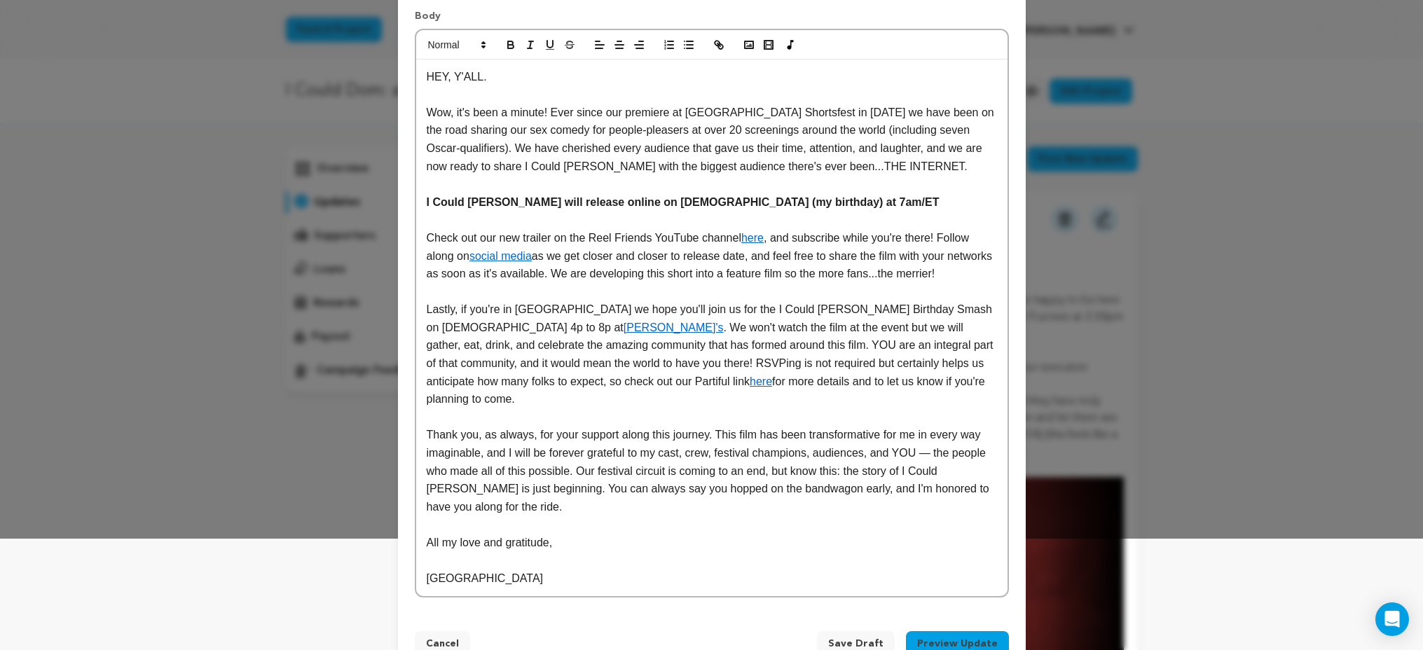
click at [642, 346] on p "Lastly, if you're in Atlanta we hope you'll join us for the I Could Dom Birthda…" at bounding box center [712, 355] width 570 height 108
drag, startPoint x: 572, startPoint y: 326, endPoint x: 612, endPoint y: 326, distance: 39.2
click at [612, 326] on p "Lastly, if you're in Atlanta we hope you'll join us for the I Could Dom Birthda…" at bounding box center [712, 355] width 570 height 108
click at [611, 343] on p "Lastly, if you're in Atlanta we hope you'll join us for the I Could Dom Birthda…" at bounding box center [712, 355] width 570 height 108
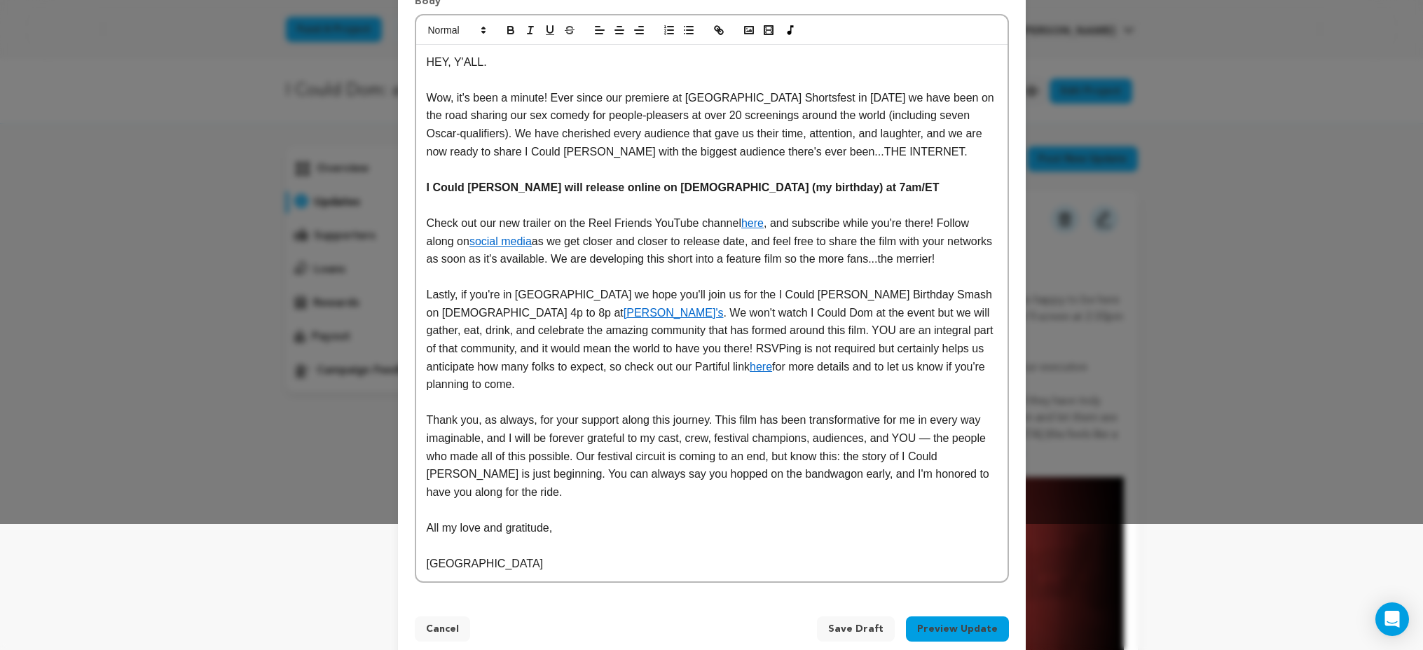
scroll to position [131, 0]
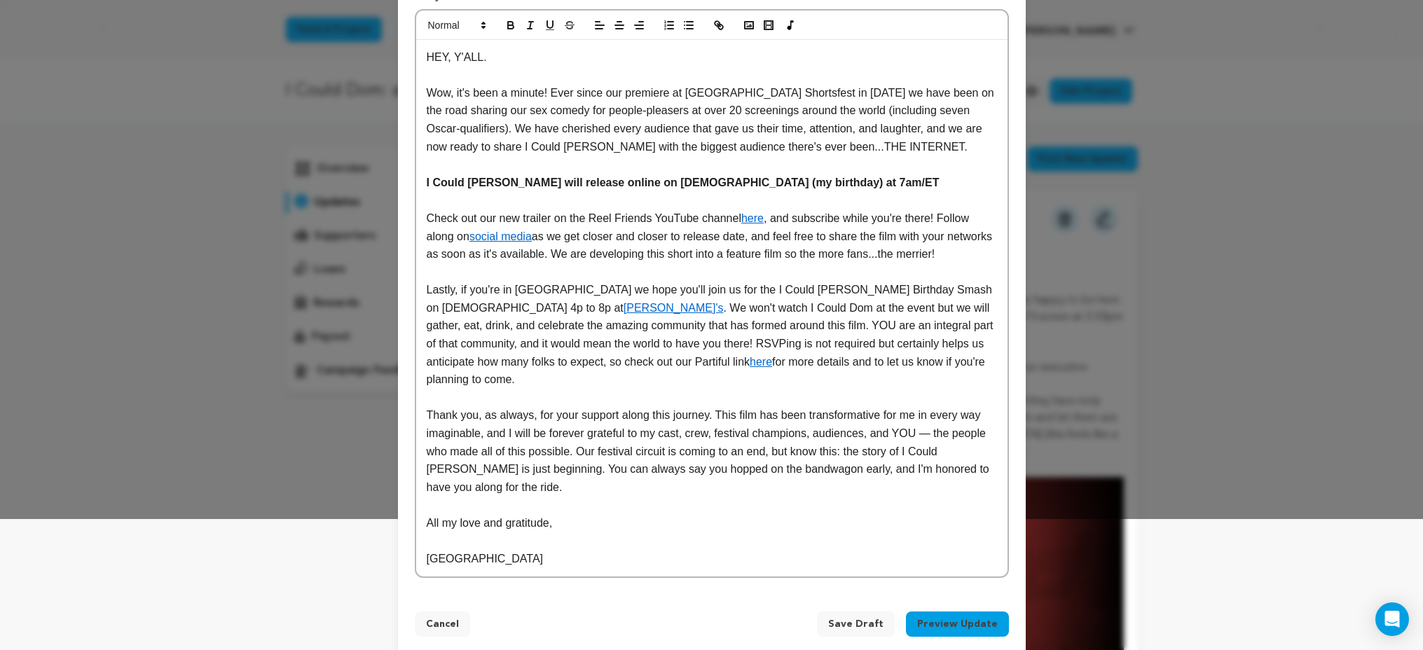
click at [651, 418] on p "Thank you, as always, for your support along this journey. This film has been t…" at bounding box center [712, 451] width 570 height 90
click at [652, 418] on p "Thank you, as always, for your support along this journey. This film has been t…" at bounding box center [712, 451] width 570 height 90
click at [955, 612] on button "Preview Update" at bounding box center [957, 624] width 103 height 25
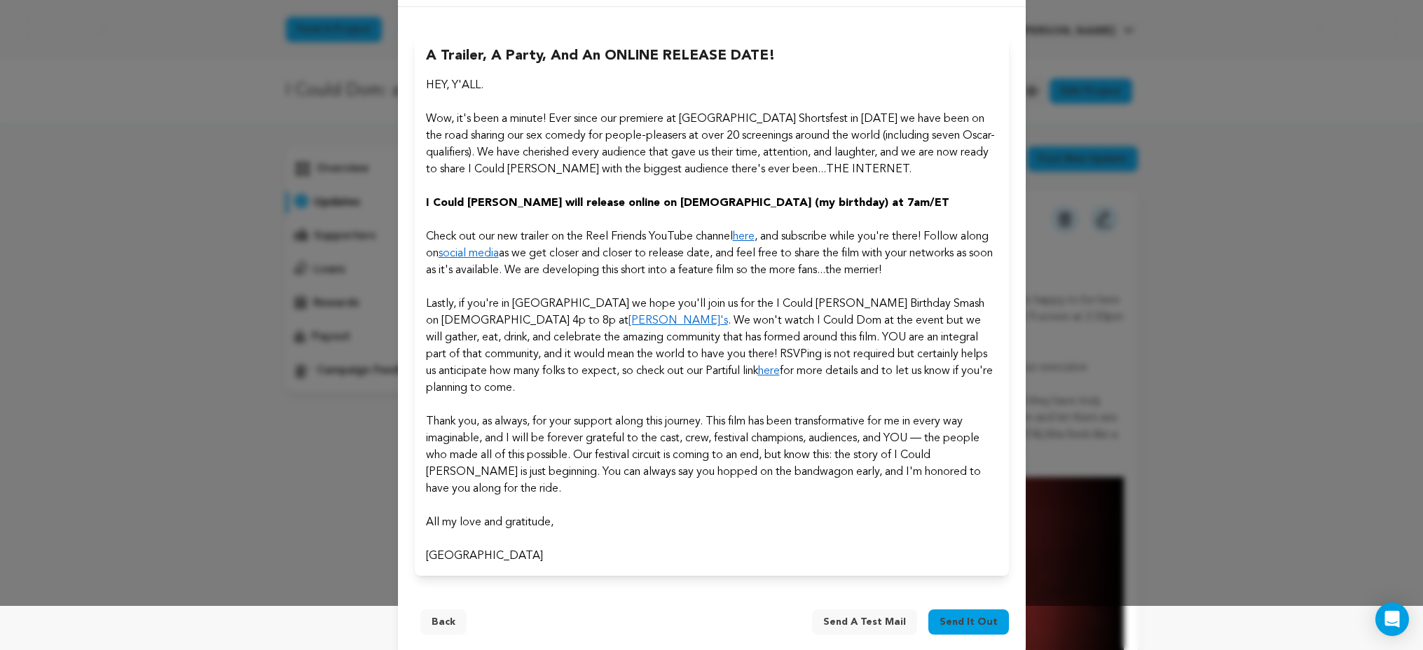
click at [973, 615] on span "Send it out" at bounding box center [968, 622] width 58 height 14
